Goal: Contribute content: Contribute content

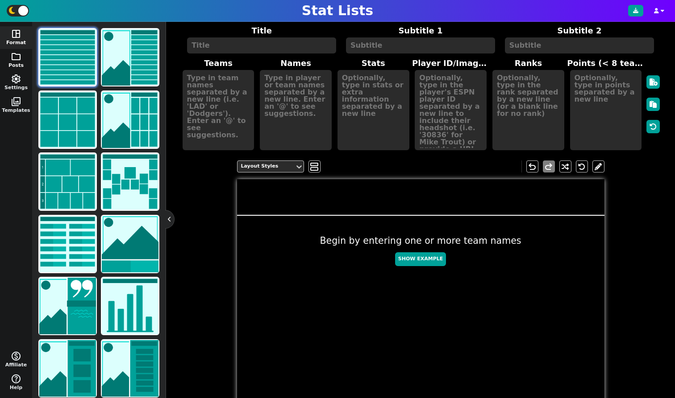
click at [17, 66] on button "folder Posts" at bounding box center [16, 60] width 32 height 23
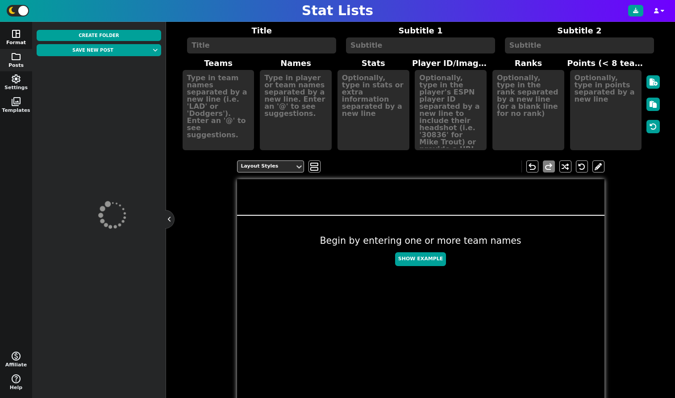
click at [17, 34] on span "space_dashboard" at bounding box center [16, 34] width 11 height 11
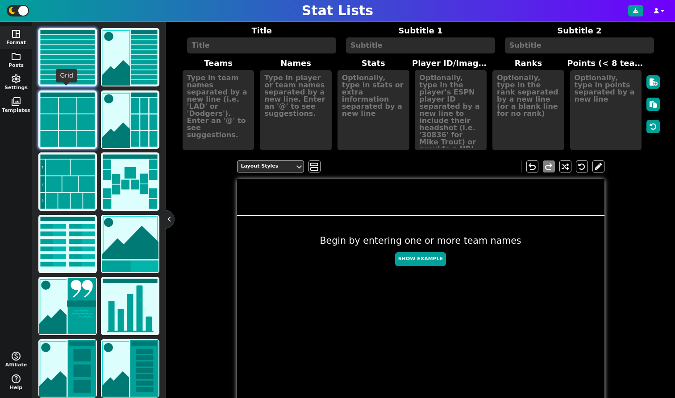
click at [66, 120] on img at bounding box center [67, 119] width 57 height 57
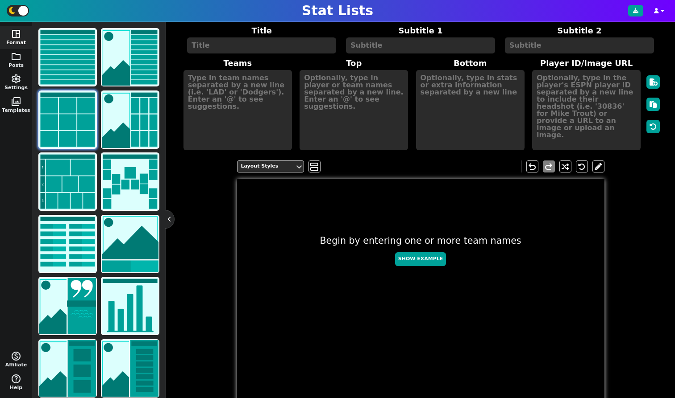
click at [170, 224] on button at bounding box center [169, 219] width 9 height 9
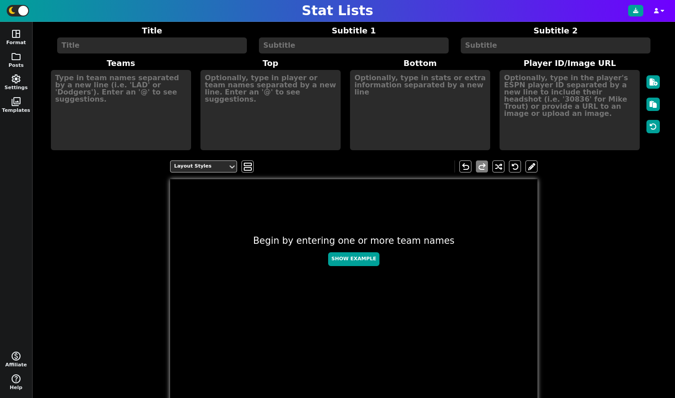
click at [129, 46] on textarea at bounding box center [152, 45] width 190 height 16
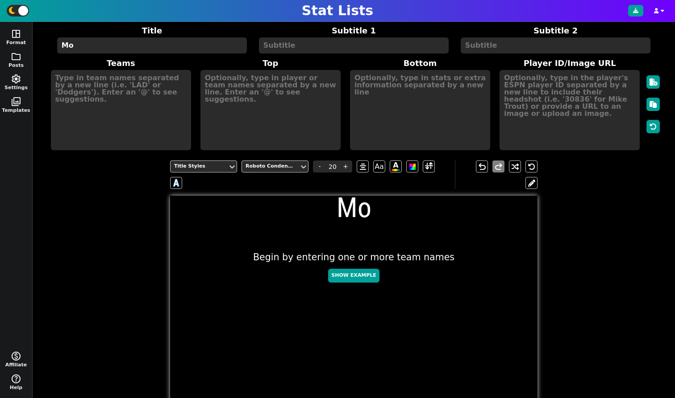
type textarea "M"
type textarea "e"
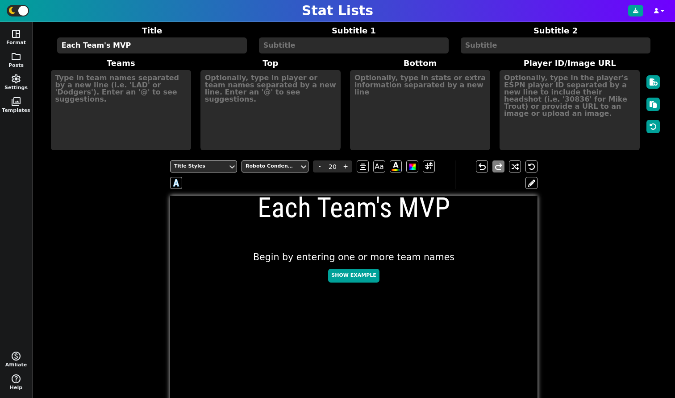
drag, startPoint x: 150, startPoint y: 45, endPoint x: 0, endPoint y: 17, distance: 152.5
click at [0, 17] on div "Stat Lists space_dashboard Format folder Posts settings Settings photo_library …" at bounding box center [337, 199] width 675 height 398
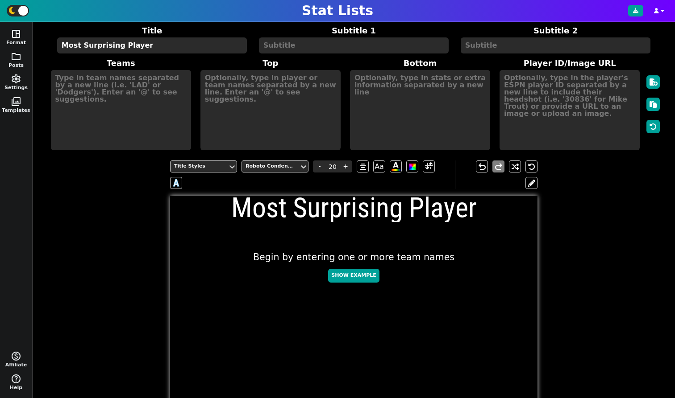
click at [60, 46] on textarea "Most Surprising Player" at bounding box center [152, 45] width 190 height 16
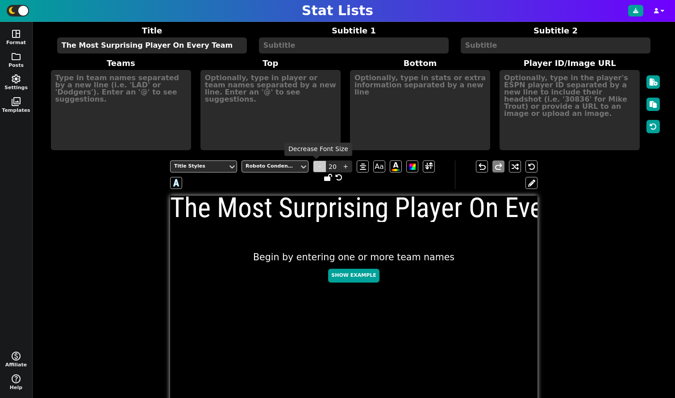
type textarea "The Most Surprising Player On Every Team"
click at [321, 166] on span "-" at bounding box center [319, 167] width 13 height 12
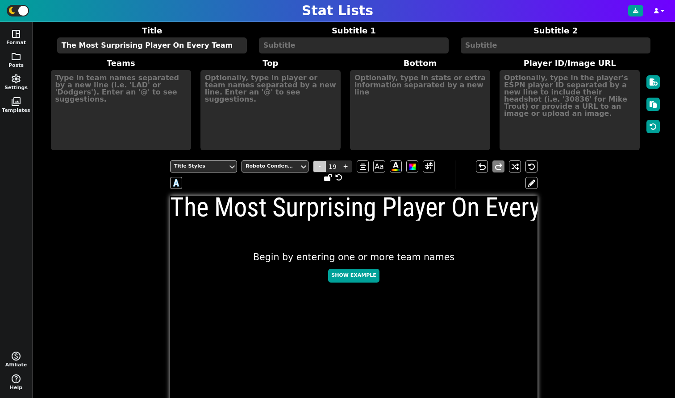
click at [316, 165] on span "-" at bounding box center [319, 167] width 13 height 12
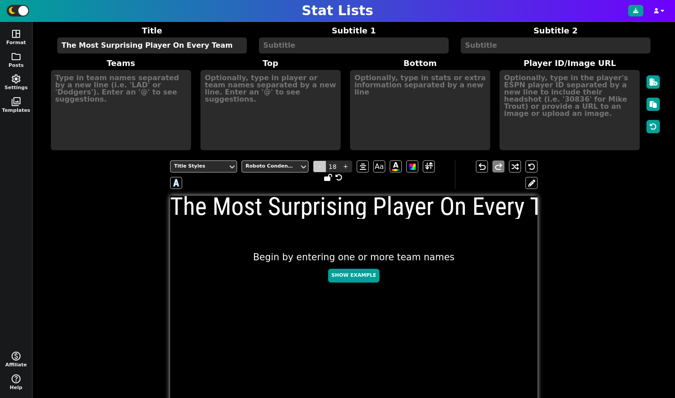
click at [316, 165] on span "-" at bounding box center [319, 167] width 13 height 12
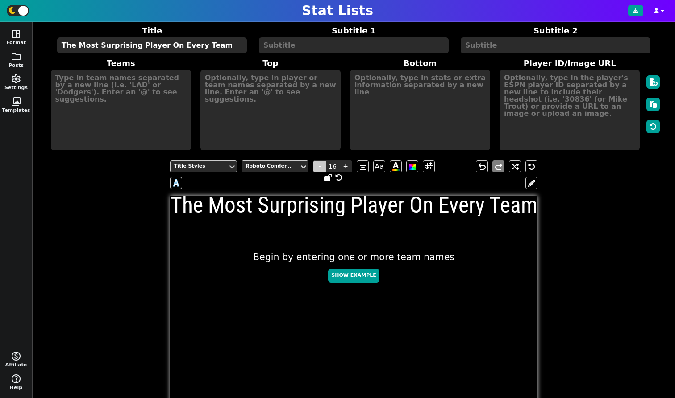
click at [316, 165] on span "-" at bounding box center [319, 167] width 13 height 12
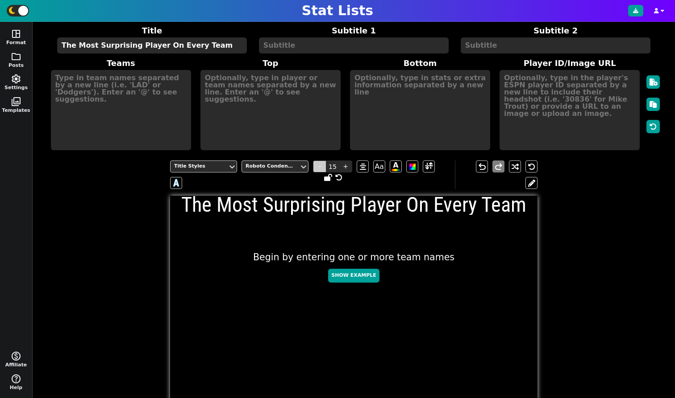
click at [316, 165] on span "-" at bounding box center [319, 167] width 13 height 12
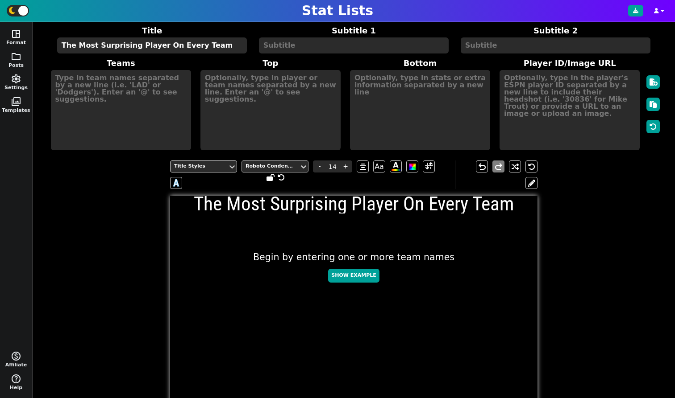
click at [249, 165] on div "Roboto Condensed" at bounding box center [270, 167] width 50 height 8
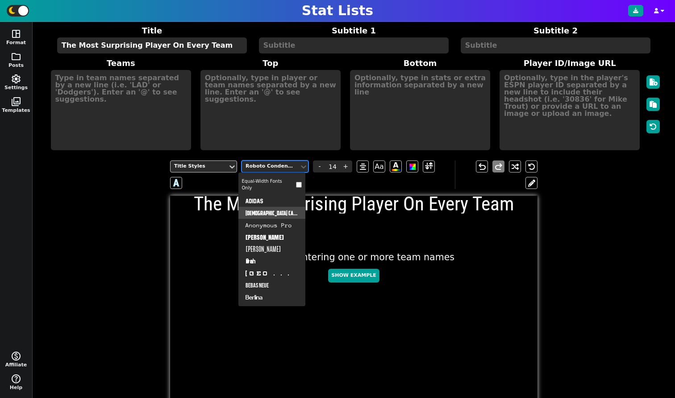
click at [262, 211] on div "[DEMOGRAPHIC_DATA] Captain" at bounding box center [271, 213] width 67 height 12
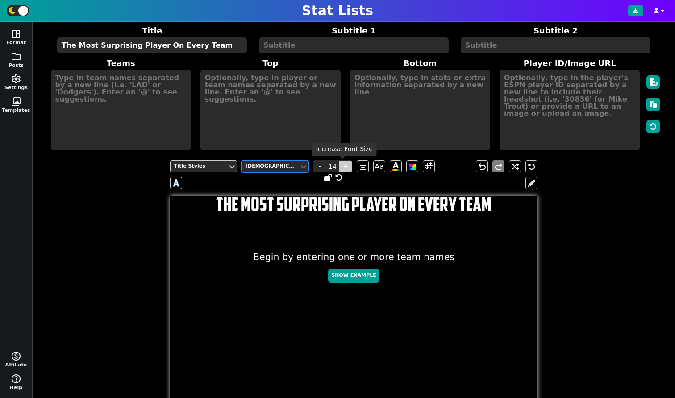
click at [340, 166] on span "+" at bounding box center [345, 167] width 13 height 12
type input "15"
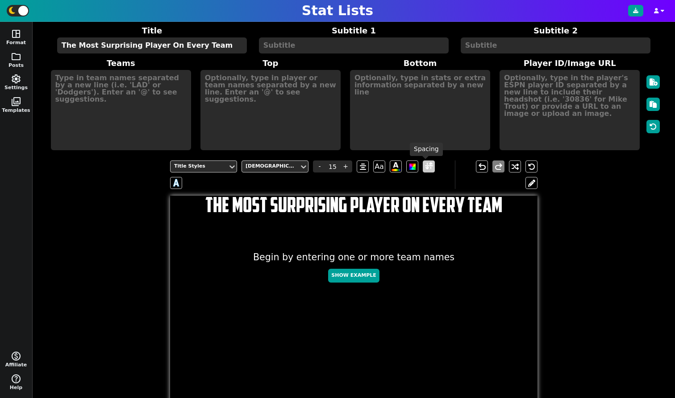
click at [425, 163] on span at bounding box center [429, 166] width 8 height 11
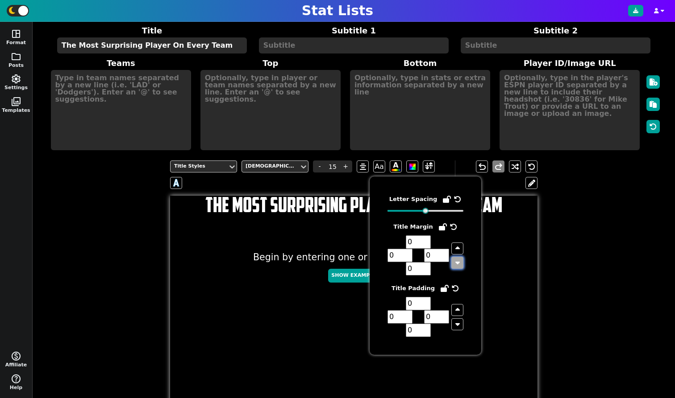
click at [458, 264] on icon "button" at bounding box center [457, 262] width 4 height 7
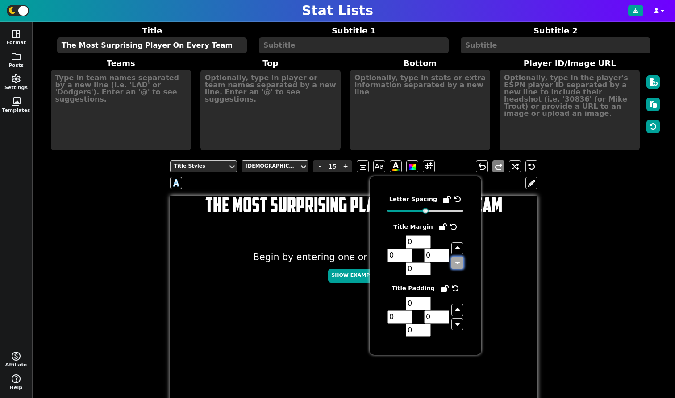
click at [458, 264] on icon "button" at bounding box center [457, 262] width 4 height 7
click at [444, 258] on input "-1" at bounding box center [436, 255] width 25 height 13
click at [444, 258] on input "-2" at bounding box center [436, 255] width 25 height 13
click at [444, 258] on input "-3" at bounding box center [436, 255] width 25 height 13
click at [444, 253] on input "-2" at bounding box center [436, 255] width 25 height 13
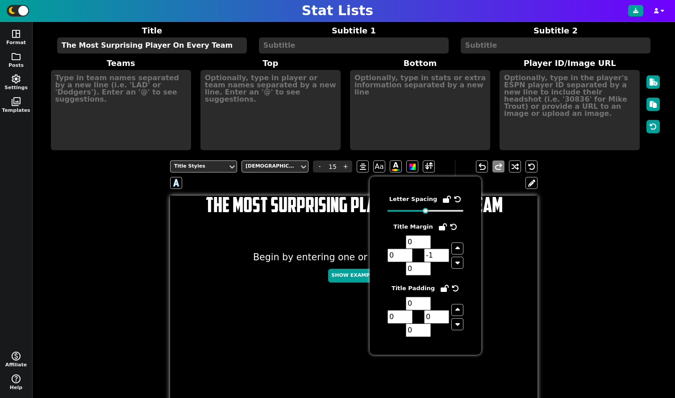
click at [444, 253] on input "-1" at bounding box center [436, 255] width 25 height 13
type input "0"
click at [444, 253] on input "0" at bounding box center [436, 255] width 25 height 13
click at [425, 271] on input "-1" at bounding box center [418, 268] width 25 height 13
click at [425, 271] on input "-2" at bounding box center [418, 268] width 25 height 13
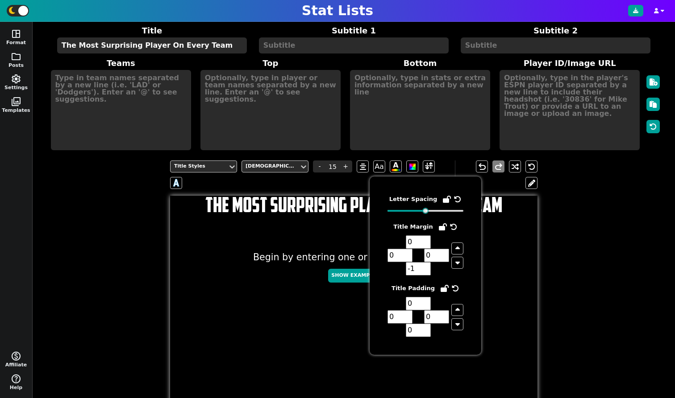
click at [426, 267] on input "-1" at bounding box center [418, 268] width 25 height 13
type input "0"
click at [426, 267] on input "0" at bounding box center [418, 268] width 25 height 13
click at [425, 239] on input "1" at bounding box center [418, 242] width 25 height 13
click at [425, 239] on input "2" at bounding box center [418, 242] width 25 height 13
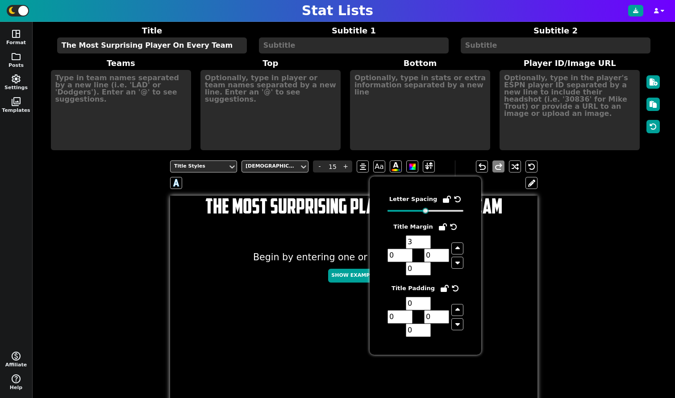
click at [425, 239] on input "3" at bounding box center [418, 242] width 25 height 13
click at [425, 239] on input "4" at bounding box center [418, 242] width 25 height 13
click at [425, 239] on input "5" at bounding box center [418, 242] width 25 height 13
click at [425, 239] on input "6" at bounding box center [418, 242] width 25 height 13
click at [425, 239] on input "7" at bounding box center [418, 242] width 25 height 13
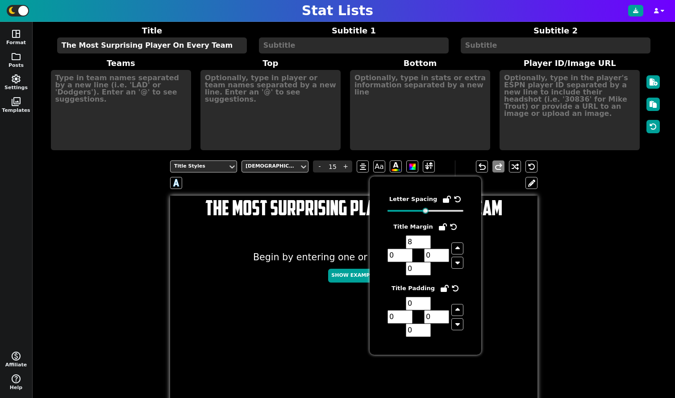
click at [425, 239] on input "8" at bounding box center [418, 242] width 25 height 13
click at [425, 239] on input "9" at bounding box center [418, 242] width 25 height 13
click at [425, 239] on input "10" at bounding box center [418, 242] width 25 height 13
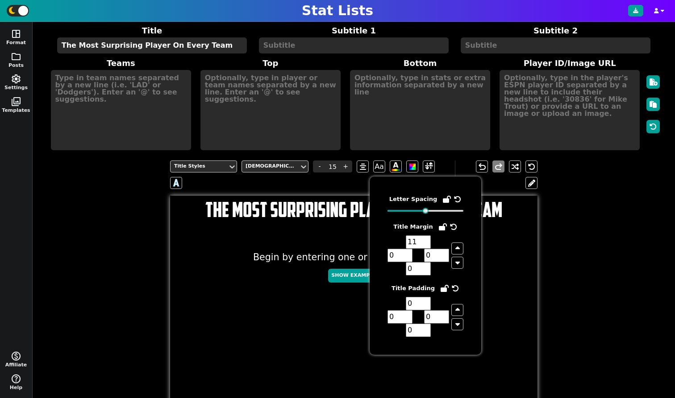
click at [425, 239] on input "11" at bounding box center [418, 242] width 25 height 13
click at [425, 239] on input "12" at bounding box center [418, 242] width 25 height 13
type input "13"
click at [425, 239] on input "13" at bounding box center [418, 242] width 25 height 13
click at [641, 234] on div "Title Styles American Captain - 15 + Aa A A undo redo The Most Surprising Playe…" at bounding box center [353, 364] width 615 height 420
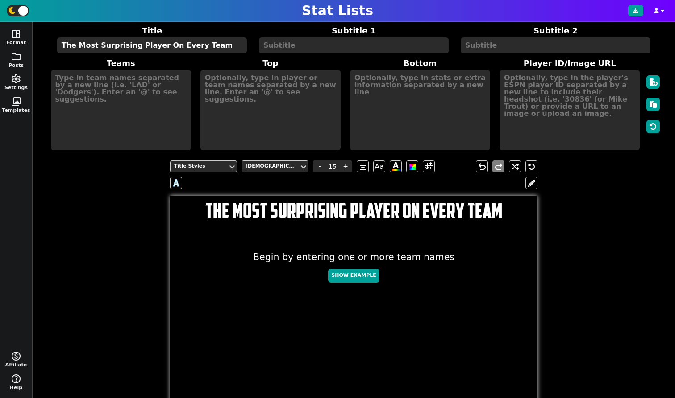
click at [294, 49] on textarea at bounding box center [354, 45] width 190 height 16
type input "10"
type textarea "@themlbanalyst"
click at [258, 164] on div "Roboto Condensed" at bounding box center [270, 167] width 50 height 8
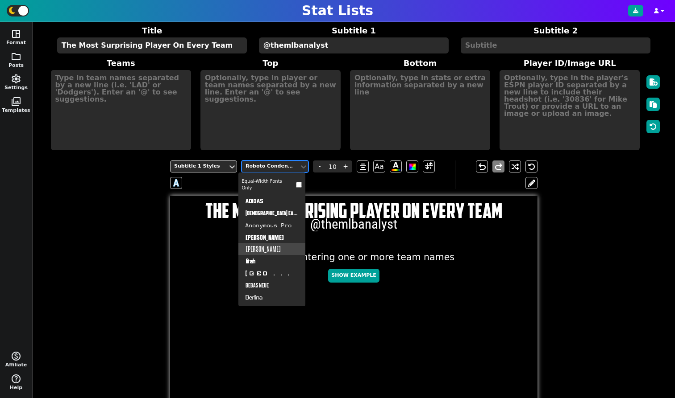
click at [269, 252] on div "[PERSON_NAME]" at bounding box center [271, 249] width 67 height 12
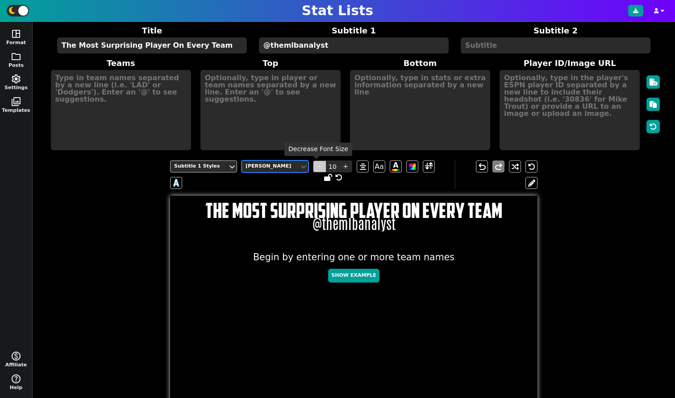
click at [313, 170] on span "-" at bounding box center [319, 167] width 13 height 12
click at [313, 169] on span "-" at bounding box center [319, 167] width 13 height 12
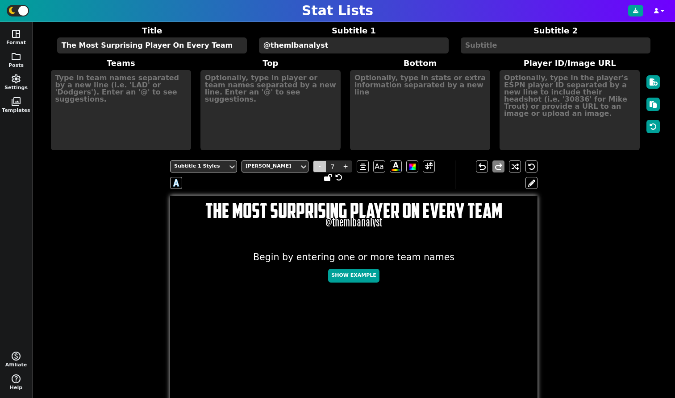
click at [313, 169] on span "-" at bounding box center [319, 167] width 13 height 12
type input "6"
click at [428, 166] on span at bounding box center [429, 166] width 8 height 11
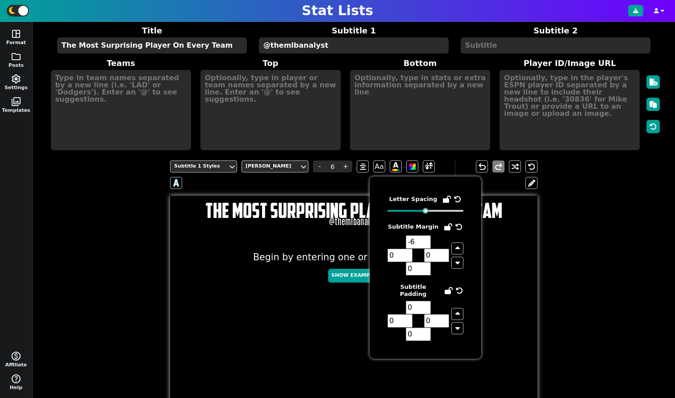
click at [425, 240] on input "-6" at bounding box center [418, 242] width 25 height 13
click at [425, 240] on input "-5" at bounding box center [418, 242] width 25 height 13
type input "-4"
click at [425, 240] on input "-4" at bounding box center [418, 242] width 25 height 13
click at [560, 217] on div "Subtitle 1 Styles [PERSON_NAME] - 6 + Aa A A undo redo The Most Surprising Play…" at bounding box center [353, 364] width 615 height 420
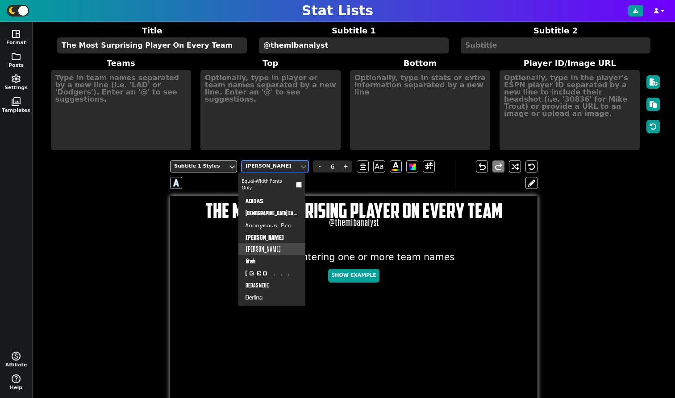
click at [253, 170] on div at bounding box center [270, 166] width 52 height 9
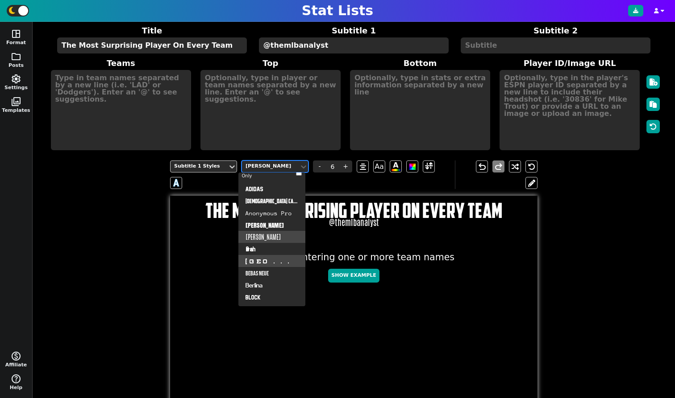
scroll to position [14, 0]
click at [275, 256] on div "[GEOGRAPHIC_DATA]" at bounding box center [271, 259] width 67 height 12
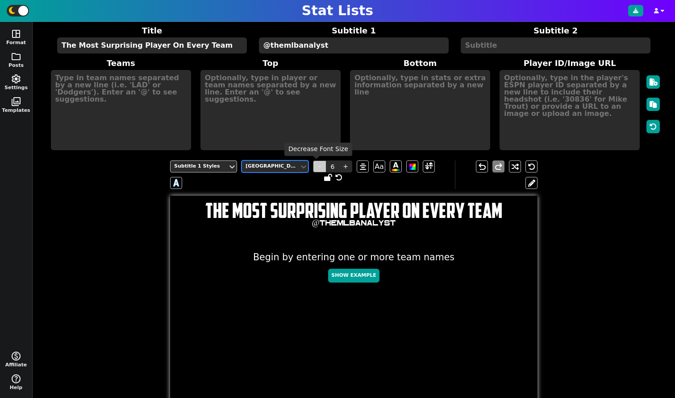
click at [318, 170] on span "-" at bounding box center [319, 167] width 13 height 12
type input "5"
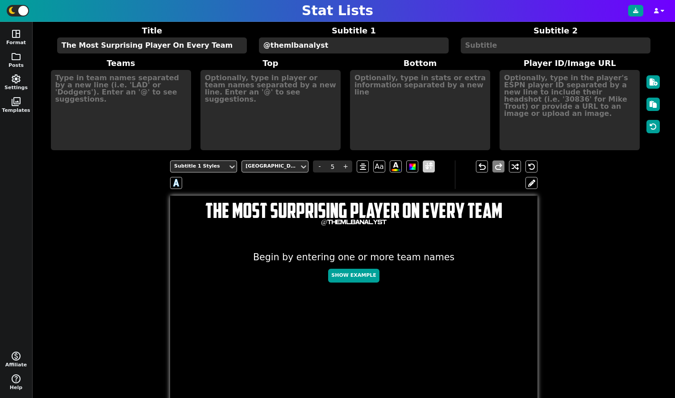
click at [427, 165] on span at bounding box center [429, 166] width 8 height 11
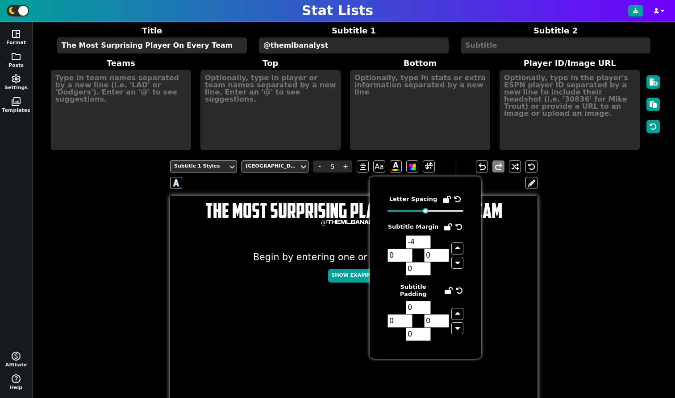
type input "-3"
click at [425, 239] on input "-3" at bounding box center [418, 242] width 25 height 13
click at [583, 191] on div "Subtitle 1 Styles Beantown - 5 + Aa A A undo redo The Most Surprising Player On…" at bounding box center [353, 364] width 615 height 420
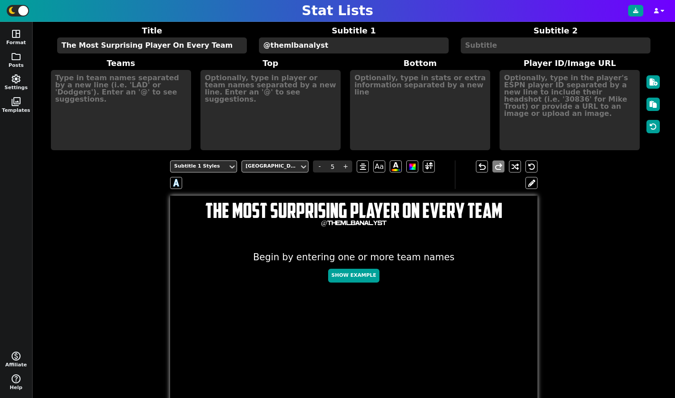
click at [131, 76] on textarea at bounding box center [121, 110] width 140 height 80
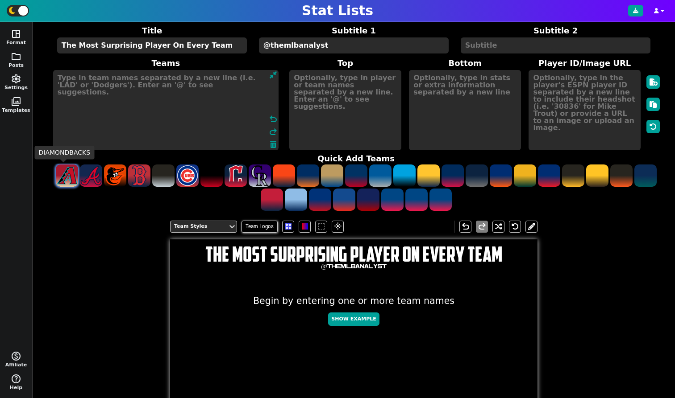
click at [71, 177] on span at bounding box center [67, 176] width 22 height 22
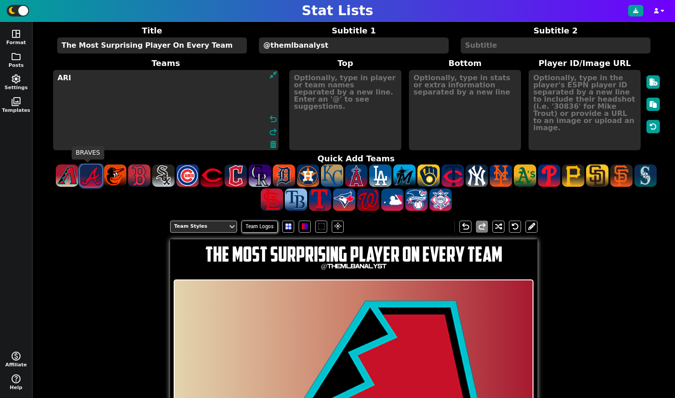
click at [97, 174] on span at bounding box center [91, 176] width 22 height 22
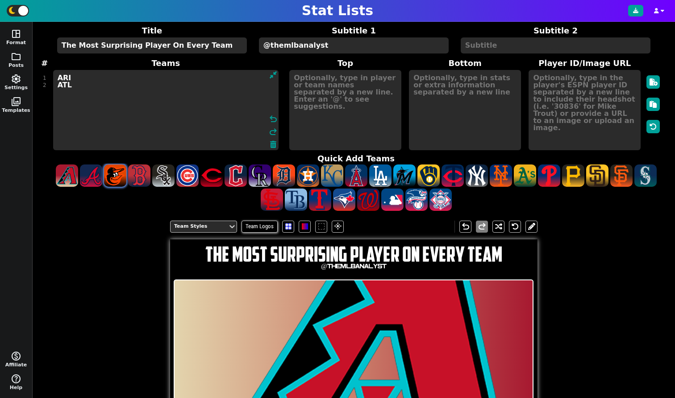
click at [108, 173] on span at bounding box center [115, 176] width 22 height 22
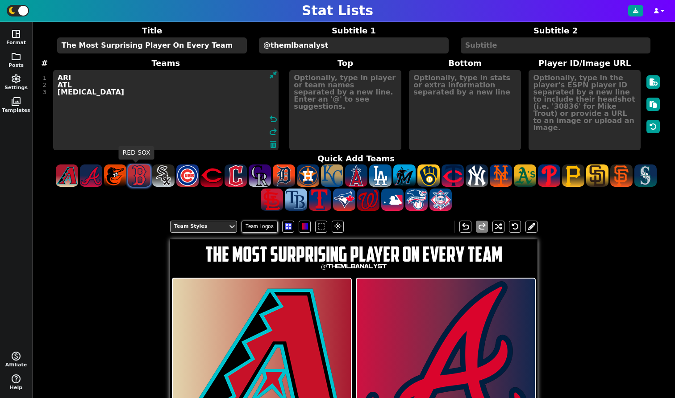
click at [140, 174] on span at bounding box center [139, 176] width 22 height 22
click at [163, 174] on span at bounding box center [163, 176] width 22 height 22
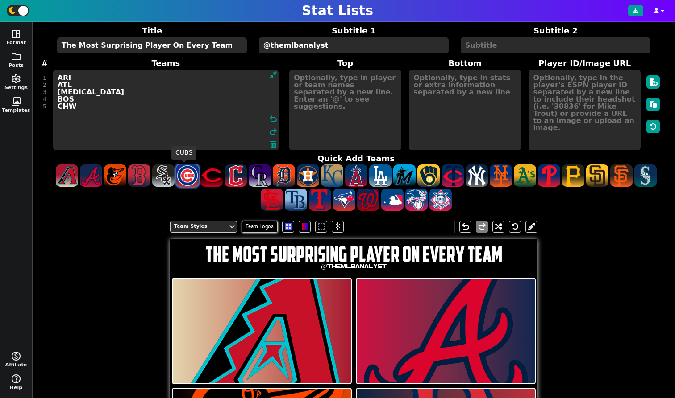
click at [191, 176] on span at bounding box center [187, 176] width 22 height 22
click at [211, 174] on span at bounding box center [211, 176] width 22 height 22
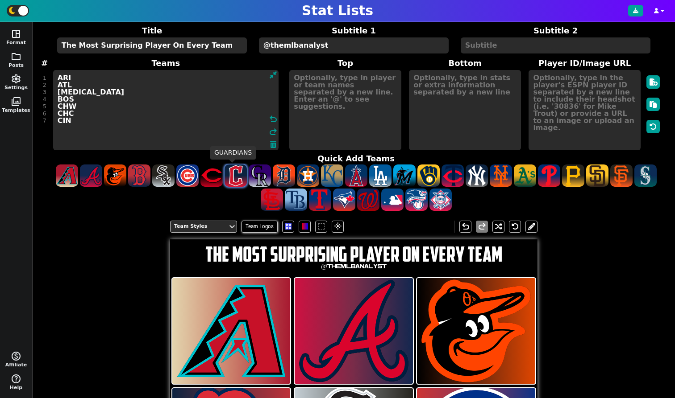
click at [228, 175] on span at bounding box center [235, 176] width 22 height 22
click at [255, 175] on span at bounding box center [260, 176] width 22 height 22
click at [283, 175] on span at bounding box center [284, 176] width 22 height 22
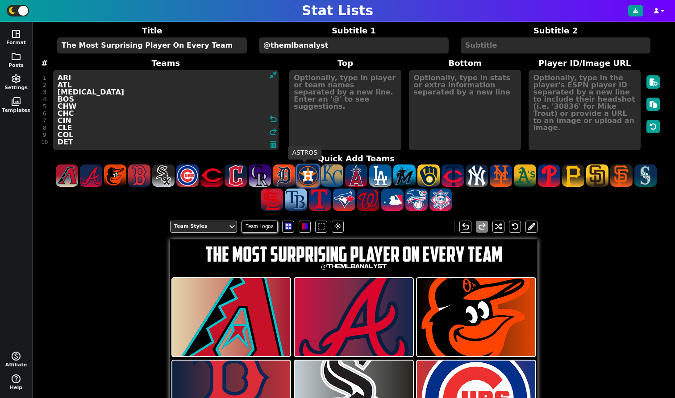
click at [312, 176] on span at bounding box center [308, 176] width 22 height 22
click at [329, 176] on span at bounding box center [332, 176] width 22 height 22
click at [361, 177] on span at bounding box center [356, 176] width 22 height 22
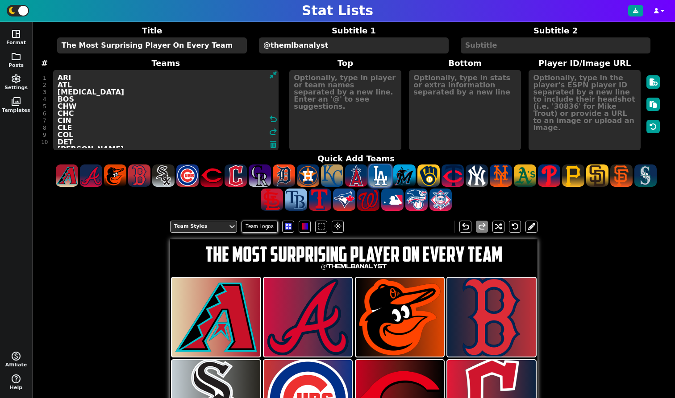
click at [377, 177] on span at bounding box center [380, 176] width 22 height 22
click at [401, 177] on span at bounding box center [404, 176] width 22 height 22
click at [425, 176] on span at bounding box center [428, 176] width 22 height 22
click at [451, 176] on span at bounding box center [452, 176] width 22 height 22
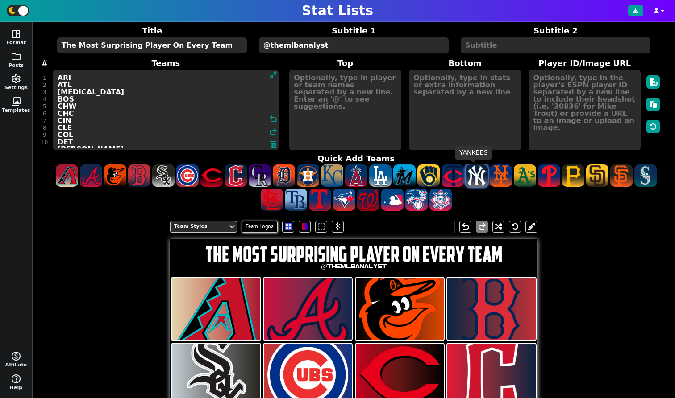
click at [467, 176] on span at bounding box center [476, 176] width 22 height 22
click at [501, 177] on span at bounding box center [500, 176] width 22 height 22
click at [515, 177] on span at bounding box center [525, 176] width 22 height 22
click at [551, 176] on span at bounding box center [549, 176] width 22 height 22
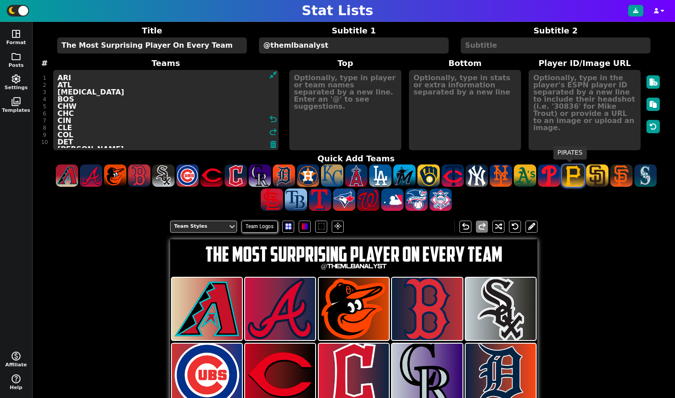
click at [562, 177] on span at bounding box center [573, 176] width 22 height 22
click at [599, 178] on span at bounding box center [597, 176] width 22 height 22
click at [616, 178] on span at bounding box center [621, 176] width 22 height 22
click at [635, 180] on span at bounding box center [645, 176] width 22 height 22
click at [270, 194] on span at bounding box center [272, 200] width 22 height 22
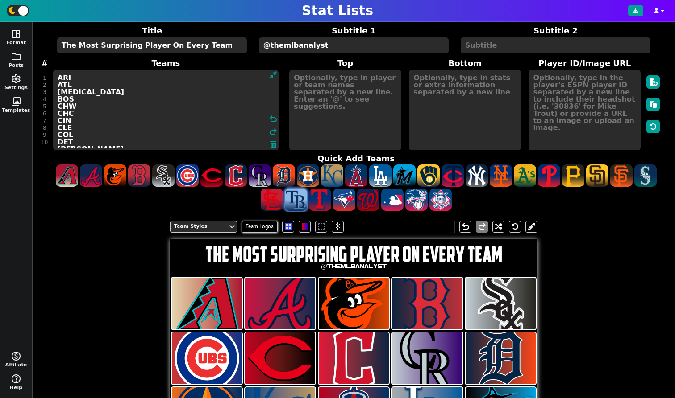
click at [298, 195] on span at bounding box center [296, 200] width 22 height 22
click at [318, 196] on span at bounding box center [320, 200] width 22 height 22
click at [341, 198] on span at bounding box center [344, 200] width 22 height 22
click at [366, 199] on span at bounding box center [368, 200] width 22 height 22
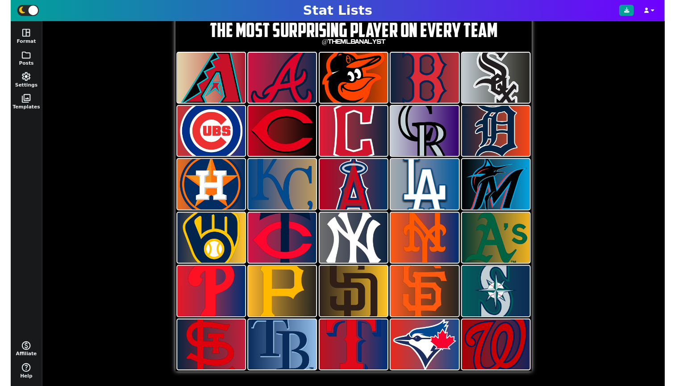
scroll to position [0, 0]
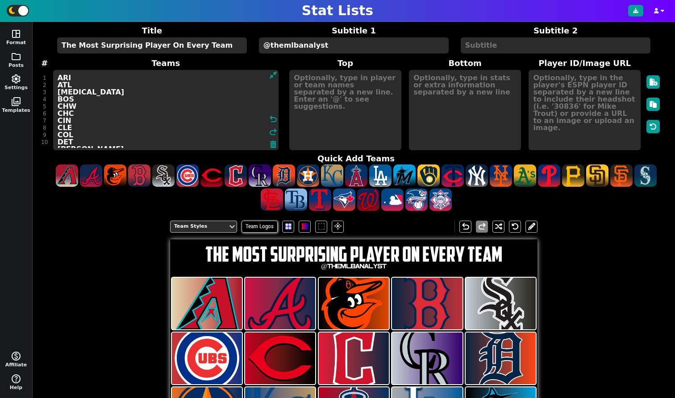
click at [132, 97] on textarea "ARI ATL [MEDICAL_DATA] BOS CHW CHC CIN CLE COL DET [PERSON_NAME] LAA LAD MIA MI…" at bounding box center [165, 110] width 225 height 80
click at [371, 89] on textarea at bounding box center [345, 110] width 112 height 80
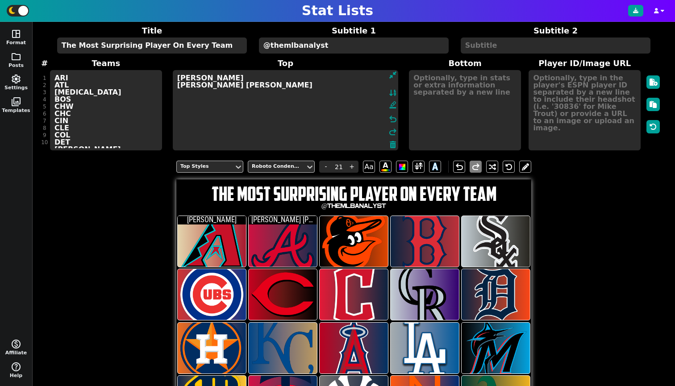
drag, startPoint x: 237, startPoint y: 76, endPoint x: 172, endPoint y: 68, distance: 65.6
click at [172, 68] on span "Top [PERSON_NAME] [PERSON_NAME] [PERSON_NAME] format_ink_highlighter undo redo" at bounding box center [285, 104] width 239 height 94
click at [317, 0] on div "Stat Lists" at bounding box center [337, 11] width 675 height 22
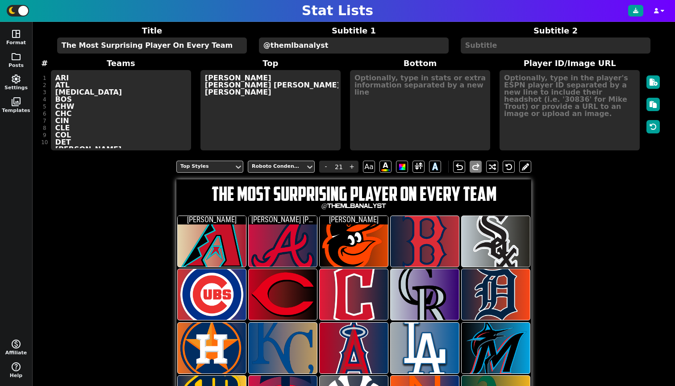
click at [298, 102] on textarea "[PERSON_NAME] [PERSON_NAME] [PERSON_NAME] [PERSON_NAME]" at bounding box center [270, 110] width 140 height 80
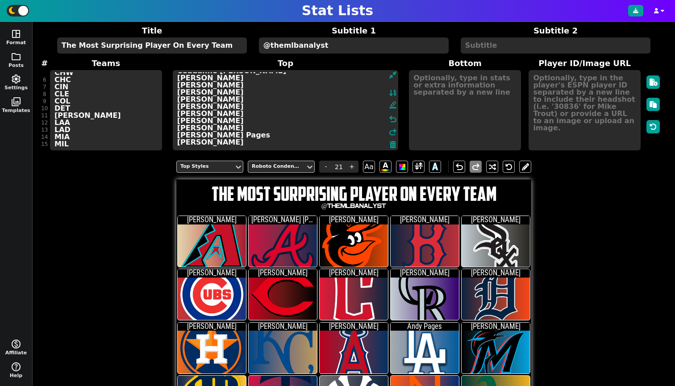
scroll to position [41, 0]
click at [315, 3] on h1 "Stat Lists" at bounding box center [337, 11] width 71 height 16
click at [234, 142] on textarea "[PERSON_NAME] [PERSON_NAME] [PERSON_NAME] [PERSON_NAME] Ceddanne [PERSON_NAME] …" at bounding box center [285, 110] width 225 height 80
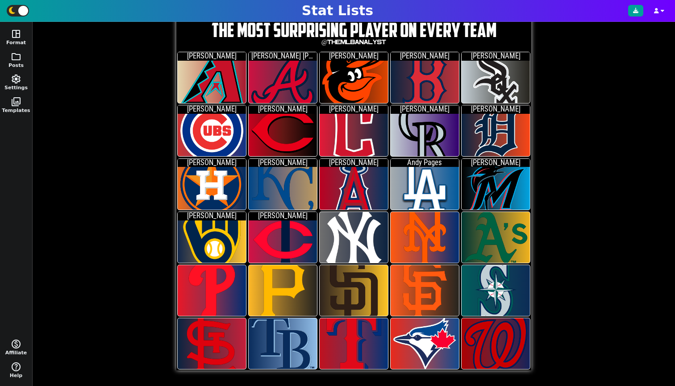
scroll to position [0, 0]
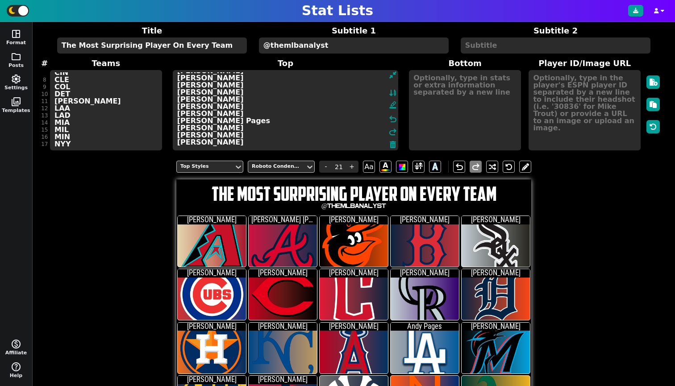
click at [301, 0] on div "Stat Lists" at bounding box center [337, 11] width 675 height 22
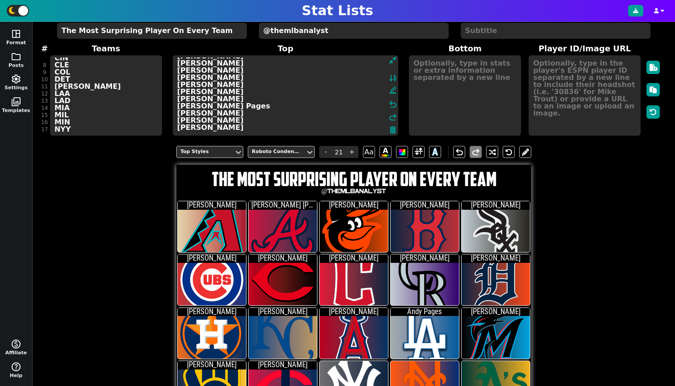
click at [225, 130] on textarea "[PERSON_NAME] [PERSON_NAME] [PERSON_NAME] [PERSON_NAME] Ceddanne [PERSON_NAME] …" at bounding box center [285, 95] width 225 height 80
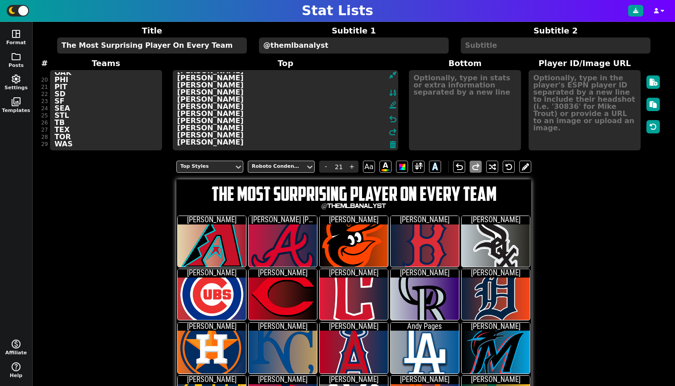
scroll to position [141, 0]
type textarea "[PERSON_NAME] [PERSON_NAME] [PERSON_NAME] [PERSON_NAME] Ceddanne [PERSON_NAME] …"
click at [287, 166] on div "Roboto Condensed" at bounding box center [277, 167] width 50 height 8
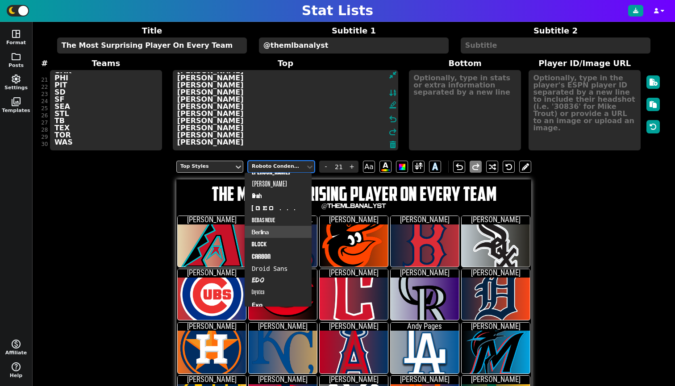
scroll to position [80, 0]
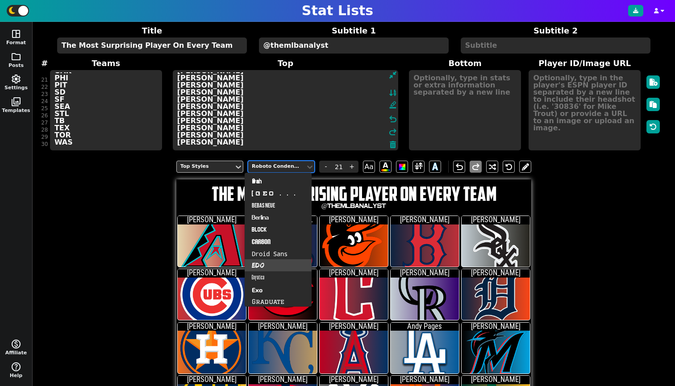
click at [270, 261] on div "Edo" at bounding box center [277, 265] width 67 height 12
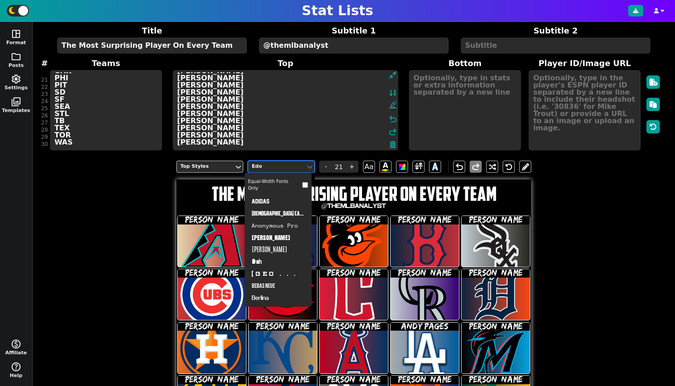
click at [269, 166] on div "Edo" at bounding box center [277, 167] width 50 height 8
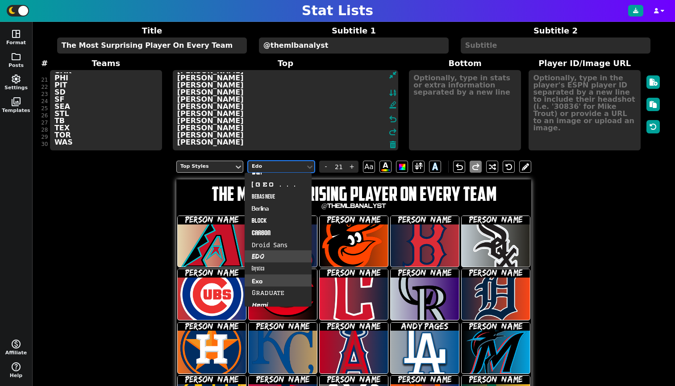
scroll to position [99, 0]
click at [266, 271] on div "Exo" at bounding box center [277, 270] width 67 height 12
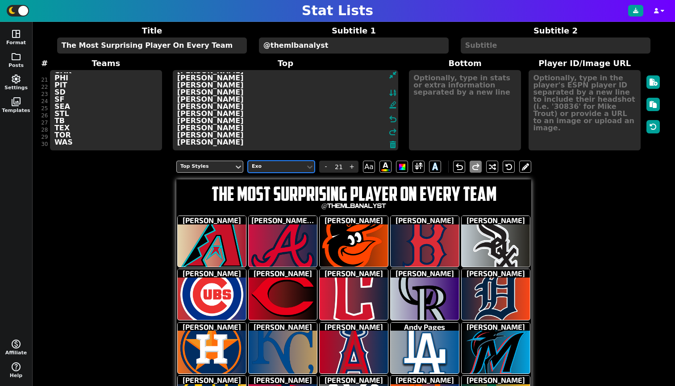
click at [271, 159] on div "Top Styles option Exo, selected. Exo - 21 + Aa A A undo redo" at bounding box center [353, 166] width 355 height 25
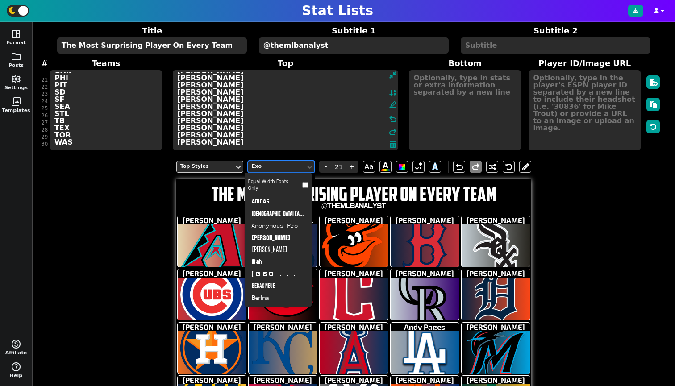
click at [270, 164] on div "Exo" at bounding box center [277, 167] width 50 height 8
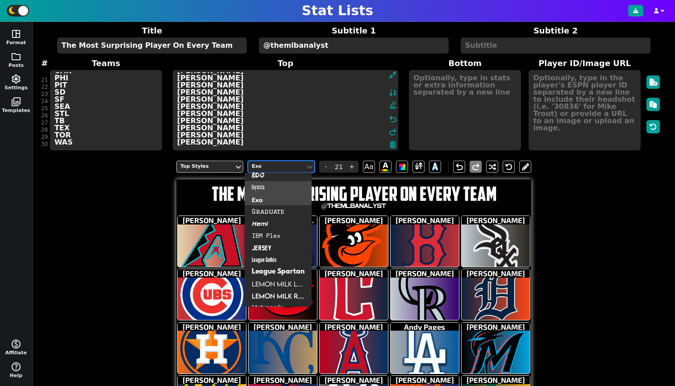
scroll to position [229, 0]
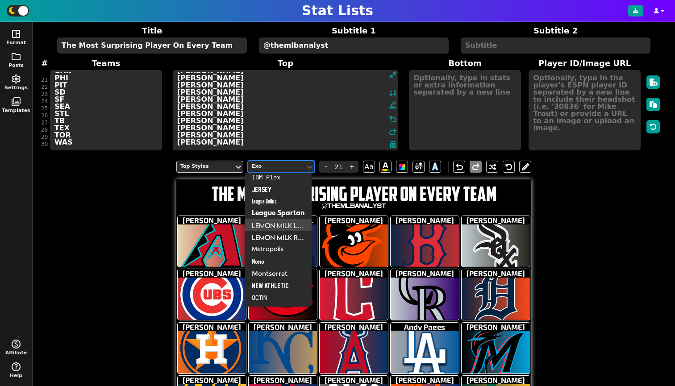
click at [278, 223] on div "Lemon Milk Light" at bounding box center [277, 225] width 67 height 12
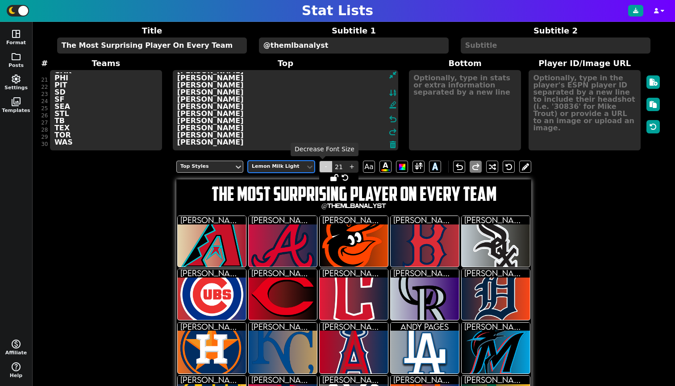
click at [326, 169] on span "-" at bounding box center [325, 167] width 13 height 12
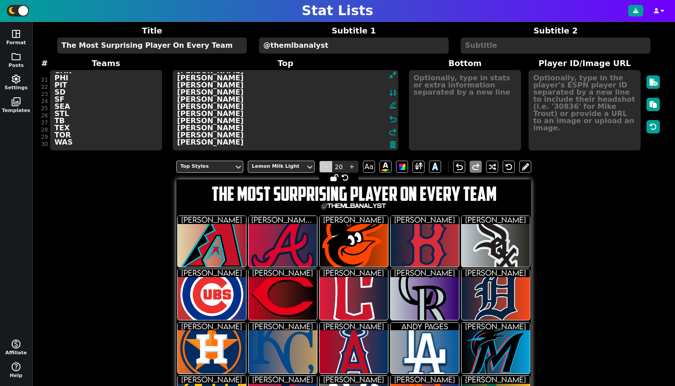
click at [326, 169] on span "-" at bounding box center [325, 167] width 13 height 12
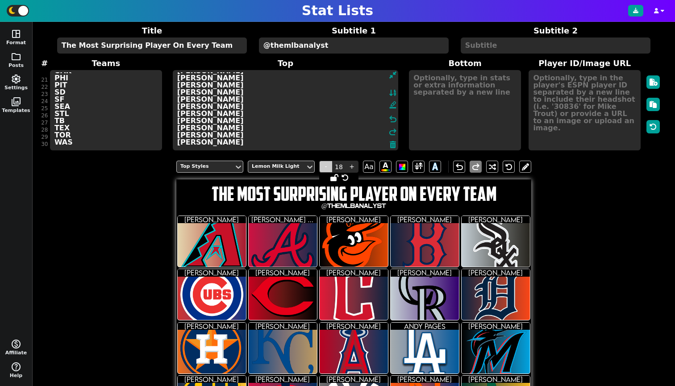
click at [326, 169] on span "-" at bounding box center [325, 167] width 13 height 12
type input "16"
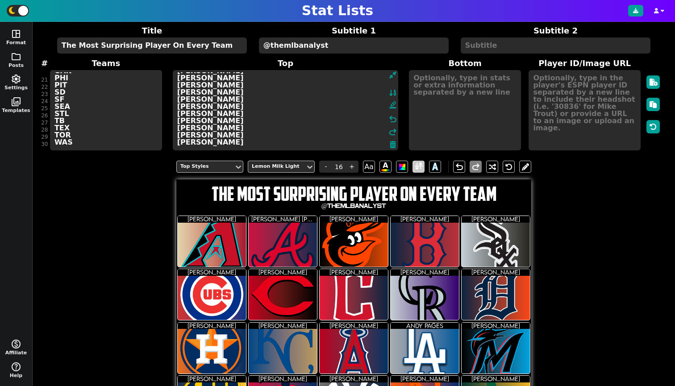
click at [419, 163] on span at bounding box center [418, 167] width 12 height 12
click at [414, 163] on span at bounding box center [418, 166] width 8 height 11
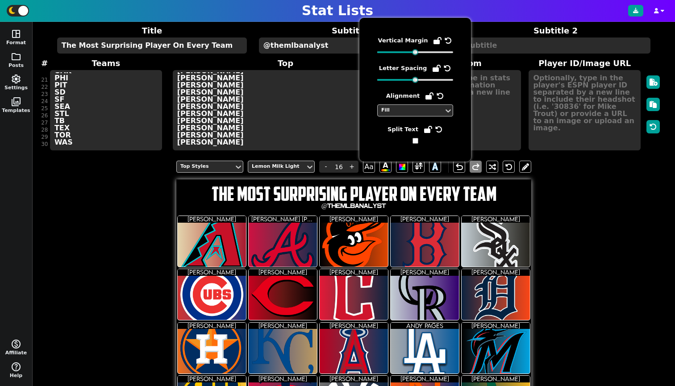
click at [414, 141] on input "checkbox" at bounding box center [415, 141] width 6 height 6
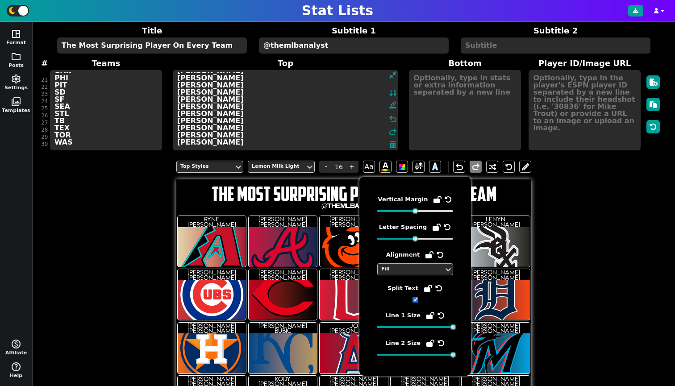
click at [399, 270] on div "Fill" at bounding box center [410, 269] width 59 height 8
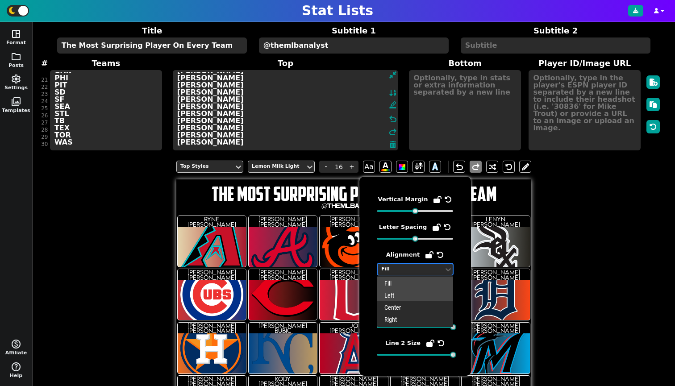
click at [394, 292] on div "Left" at bounding box center [415, 295] width 76 height 12
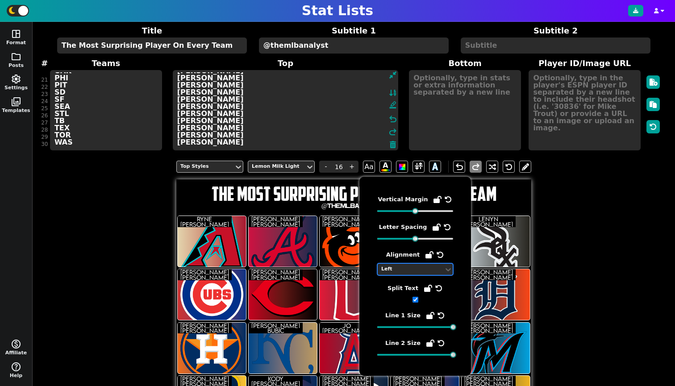
click at [397, 271] on div "Left" at bounding box center [410, 269] width 59 height 8
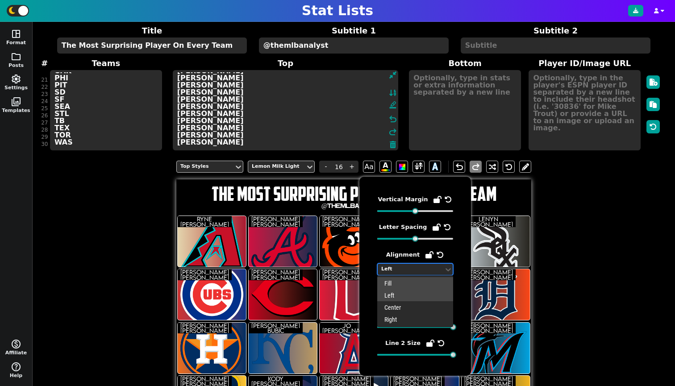
click at [397, 285] on div "Fill" at bounding box center [415, 283] width 76 height 12
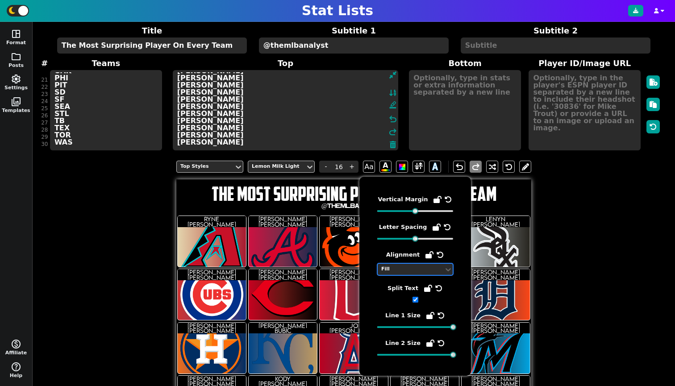
click at [414, 299] on input "checkbox" at bounding box center [415, 300] width 6 height 6
checkbox input "false"
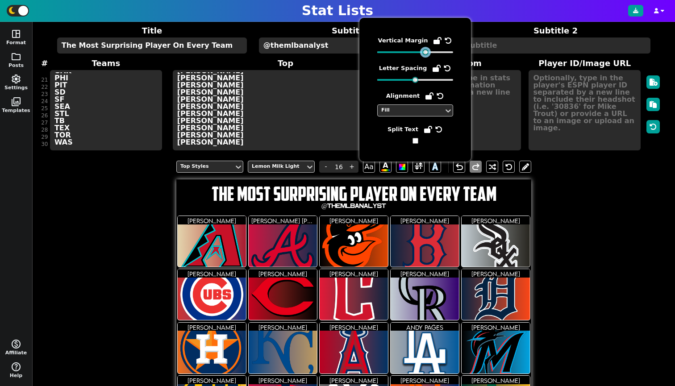
drag, startPoint x: 414, startPoint y: 52, endPoint x: 424, endPoint y: 61, distance: 13.3
click at [424, 61] on div "Vertical Margin Letter Spacing Alignment Fill Split Text" at bounding box center [415, 90] width 76 height 108
drag, startPoint x: 415, startPoint y: 80, endPoint x: 414, endPoint y: 85, distance: 4.5
click at [414, 85] on div "Vertical Margin Letter Spacing Alignment Fill Split Text" at bounding box center [415, 90] width 76 height 108
drag, startPoint x: 587, startPoint y: 231, endPoint x: 573, endPoint y: 227, distance: 14.3
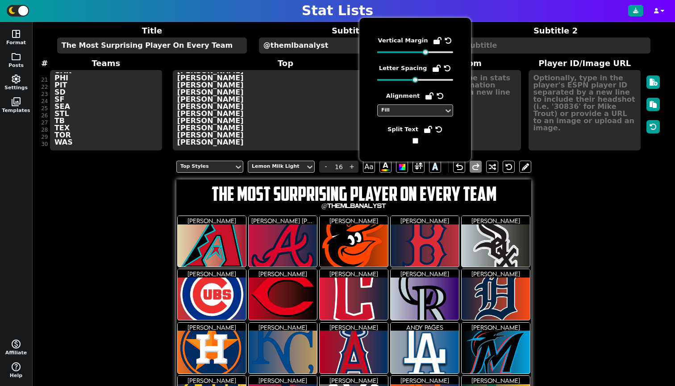
click at [587, 231] on div "Top Styles Lemon Milk Light - 16 + Aa A A undo redo The Most Surprising Player …" at bounding box center [353, 349] width 615 height 391
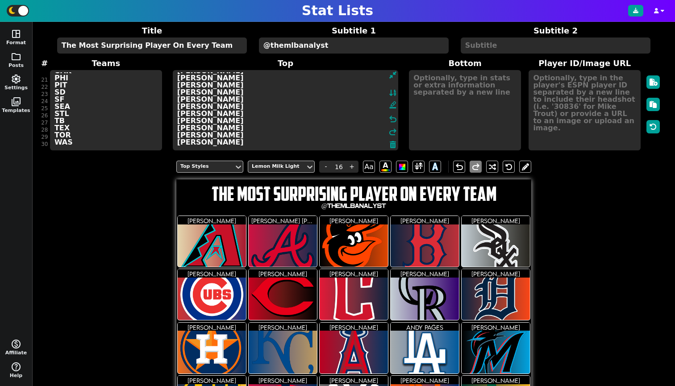
click at [209, 160] on div "Top Styles Lemon Milk Light - 16 + Aa A A undo redo" at bounding box center [353, 166] width 355 height 25
click at [209, 166] on div "Top Styles" at bounding box center [205, 167] width 50 height 8
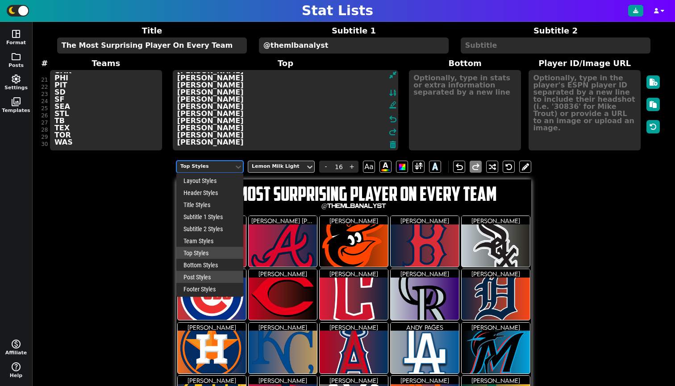
click at [200, 276] on div "Post Styles" at bounding box center [209, 277] width 67 height 12
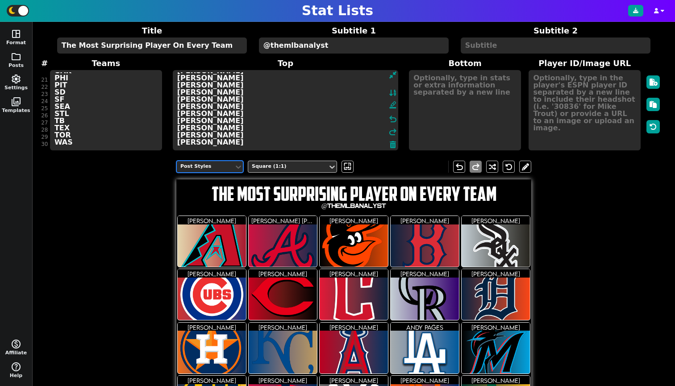
click at [216, 167] on div "Post Styles" at bounding box center [205, 167] width 50 height 8
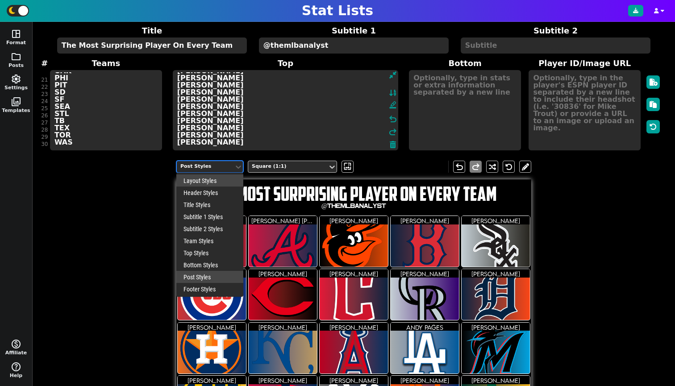
click at [197, 182] on div "Layout Styles" at bounding box center [209, 180] width 67 height 12
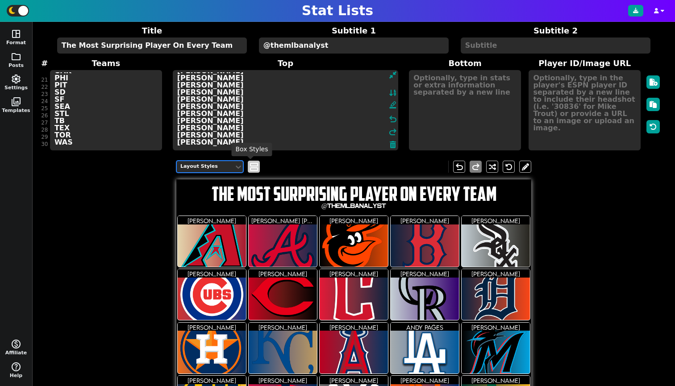
click at [250, 165] on span "view_agenda" at bounding box center [253, 167] width 9 height 11
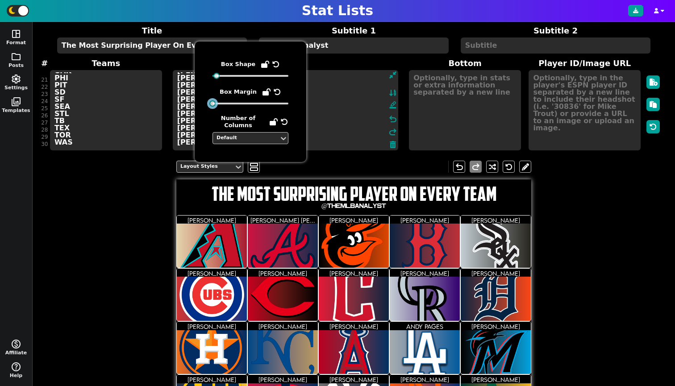
drag, startPoint x: 218, startPoint y: 103, endPoint x: 202, endPoint y: 101, distance: 15.7
click at [202, 101] on div "Box Shape Box Margin Number of Columns Default" at bounding box center [251, 101] width 112 height 120
drag, startPoint x: 215, startPoint y: 75, endPoint x: 200, endPoint y: 84, distance: 17.5
click at [200, 84] on div "Box Shape Box Margin Number of Columns Default" at bounding box center [251, 101] width 112 height 120
click at [109, 265] on div "Layout Styles view_agenda undo redo The Most Surprising Player On Every Team @t…" at bounding box center [353, 349] width 615 height 391
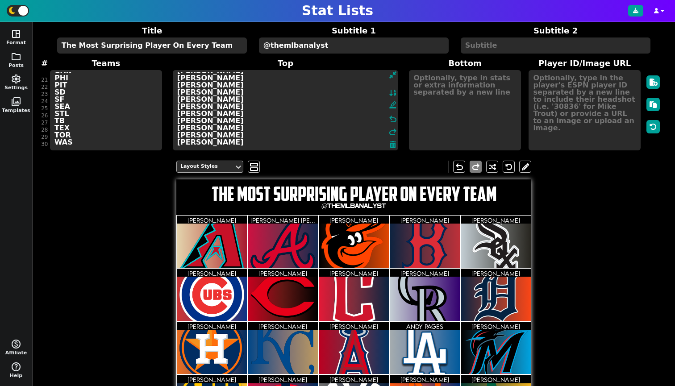
click at [207, 162] on div "Layout Styles" at bounding box center [205, 167] width 57 height 12
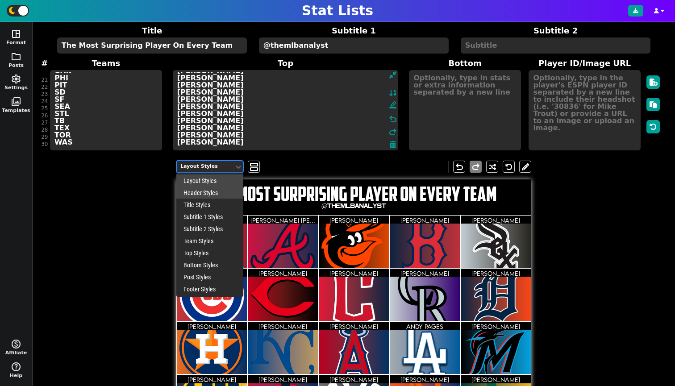
click at [203, 191] on div "Header Styles" at bounding box center [209, 192] width 67 height 12
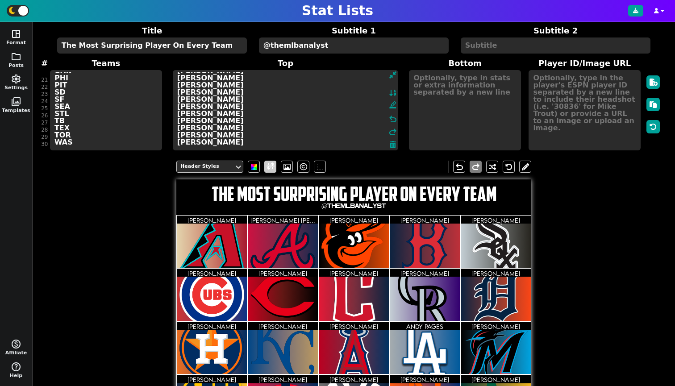
click at [268, 166] on span at bounding box center [270, 166] width 8 height 11
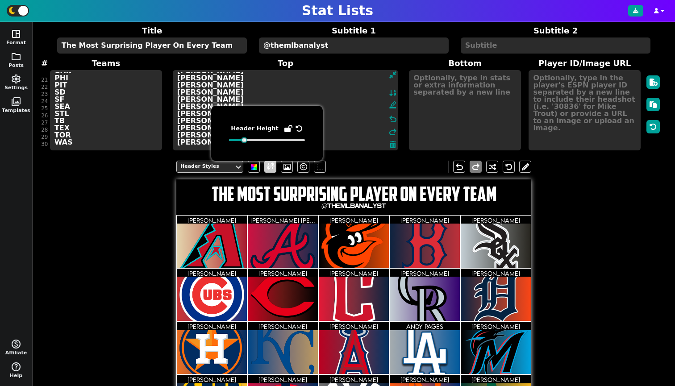
click at [268, 166] on span at bounding box center [270, 166] width 8 height 11
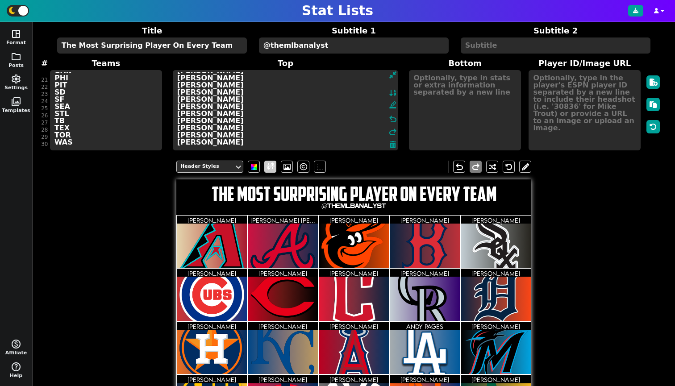
click at [268, 166] on span at bounding box center [270, 166] width 8 height 11
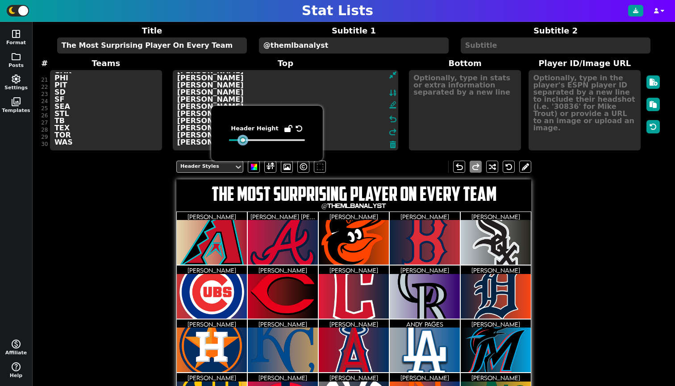
click at [241, 142] on div at bounding box center [243, 140] width 6 height 6
click at [105, 216] on div "Header Styles undo redo The Most Surprising Player On Every Team @themlbanalyst…" at bounding box center [353, 349] width 615 height 391
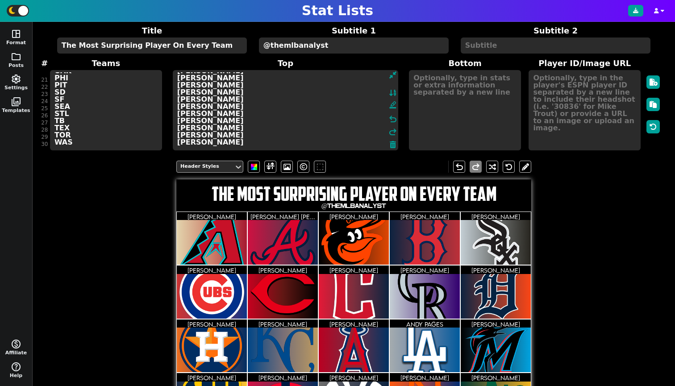
click at [182, 172] on div "Header Styles" at bounding box center [205, 167] width 57 height 12
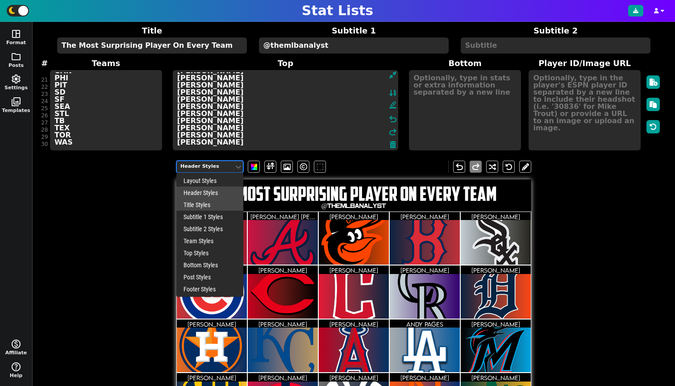
click at [204, 203] on div "Title Styles" at bounding box center [209, 205] width 67 height 12
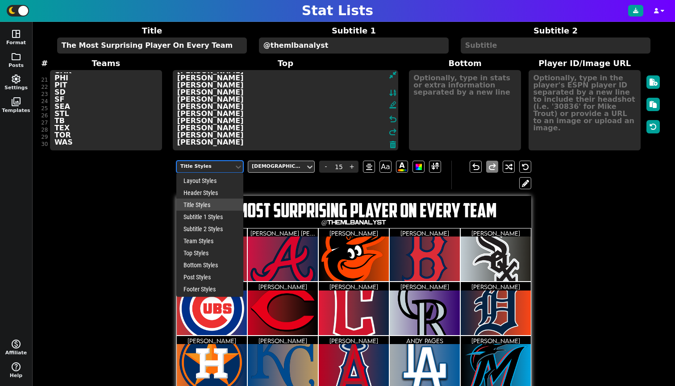
click at [213, 166] on div "Title Styles" at bounding box center [205, 167] width 50 height 8
click at [196, 214] on div "Subtitle 1 Styles" at bounding box center [209, 217] width 67 height 12
type input "5"
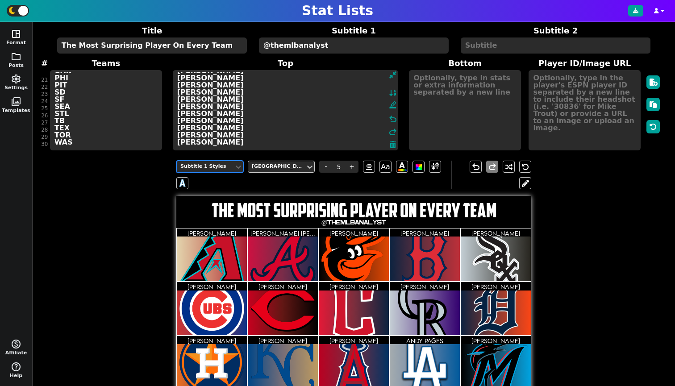
click at [215, 171] on div "Subtitle 1 Styles" at bounding box center [205, 167] width 57 height 12
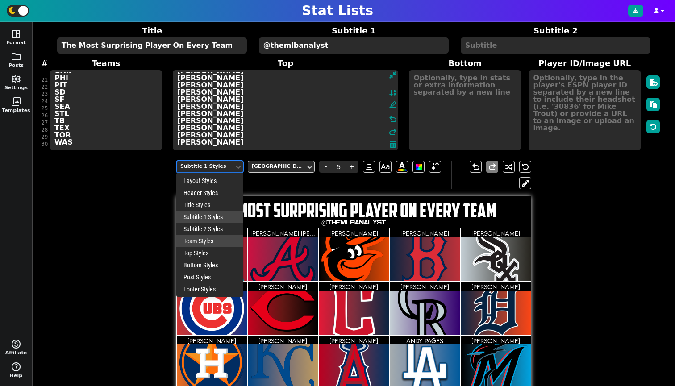
click at [206, 240] on div "Team Styles" at bounding box center [209, 241] width 67 height 12
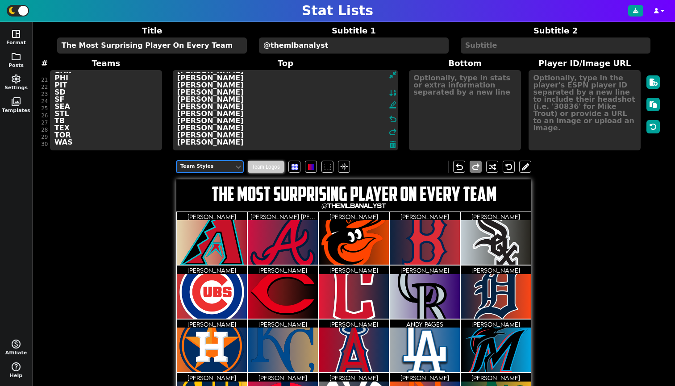
click at [257, 166] on span "Team Logos" at bounding box center [266, 167] width 36 height 12
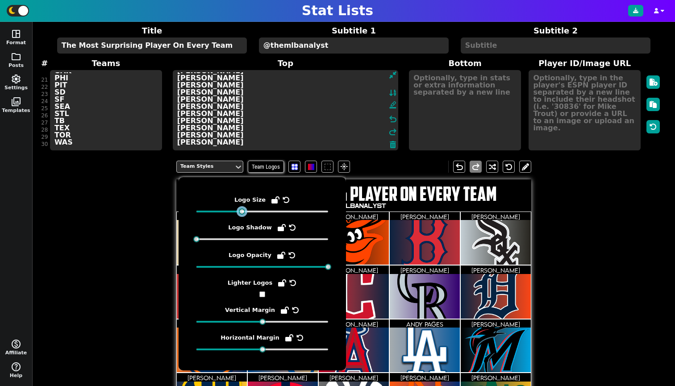
click at [242, 215] on div "Logo Size Logo Shadow Logo Opacity Lighter Logos Vertical Margin Horizontal Mar…" at bounding box center [262, 273] width 132 height 157
click at [261, 293] on input "checkbox" at bounding box center [262, 294] width 6 height 6
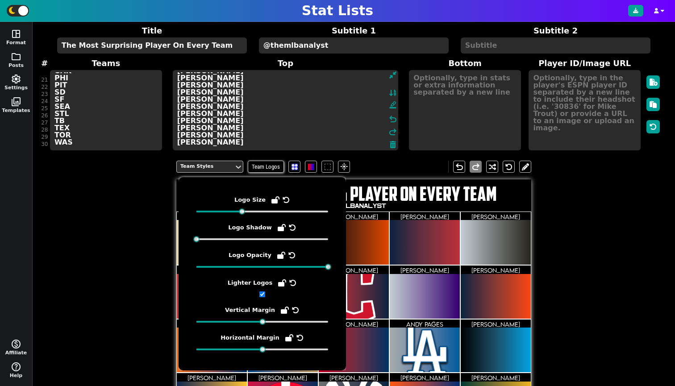
click at [261, 293] on input "checkbox" at bounding box center [262, 294] width 6 height 6
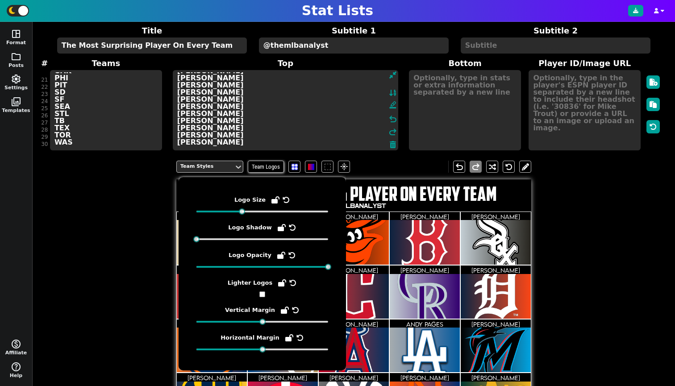
checkbox input "false"
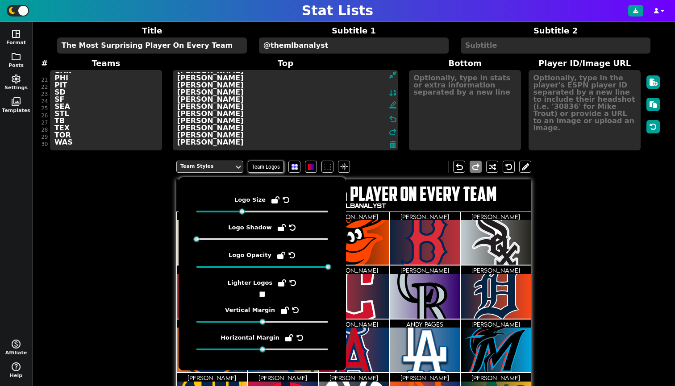
click at [124, 242] on div "Team Styles Team Logos flare undo redo The Most Surprising Player On Every Team…" at bounding box center [353, 349] width 615 height 391
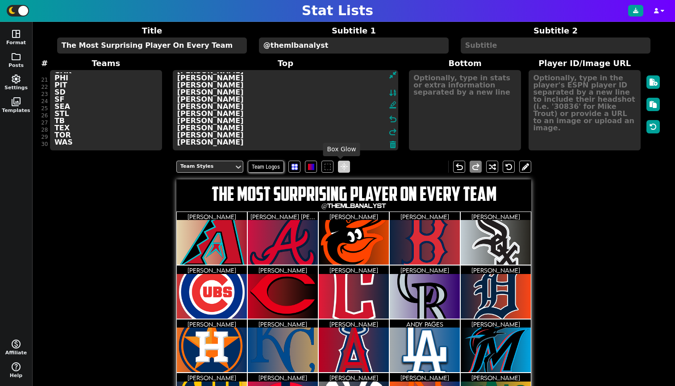
click at [340, 167] on span "flare" at bounding box center [344, 167] width 9 height 8
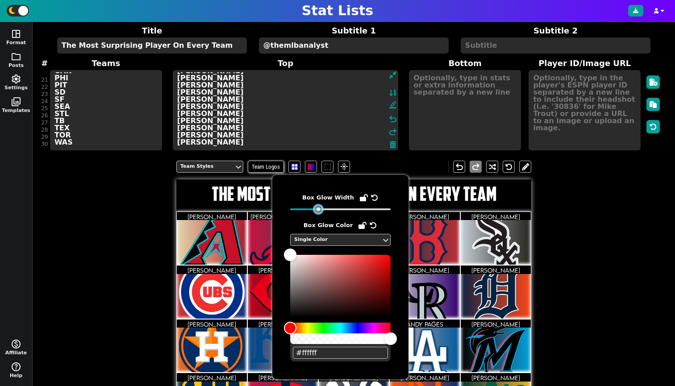
drag, startPoint x: 290, startPoint y: 209, endPoint x: 316, endPoint y: 212, distance: 26.6
click at [316, 212] on div "Box Glow Width Box Glow Color Single Color #ffffff" at bounding box center [340, 277] width 100 height 169
click at [551, 220] on div "Team Styles Team Logos flare undo redo The Most Surprising Player On Every Team…" at bounding box center [353, 349] width 615 height 391
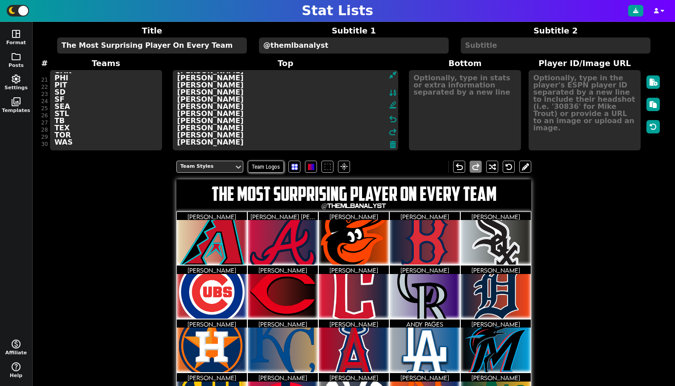
scroll to position [35, 0]
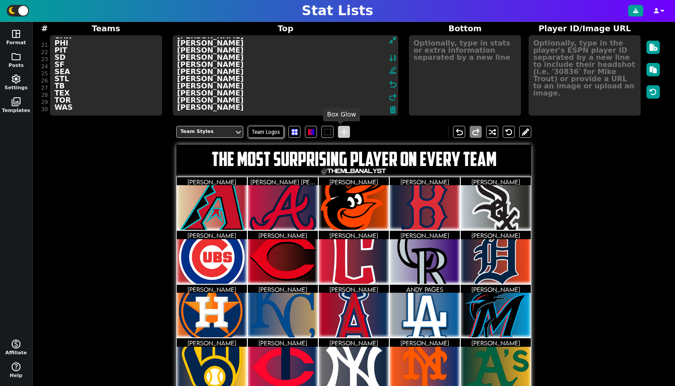
click at [345, 131] on span "flare" at bounding box center [344, 132] width 9 height 8
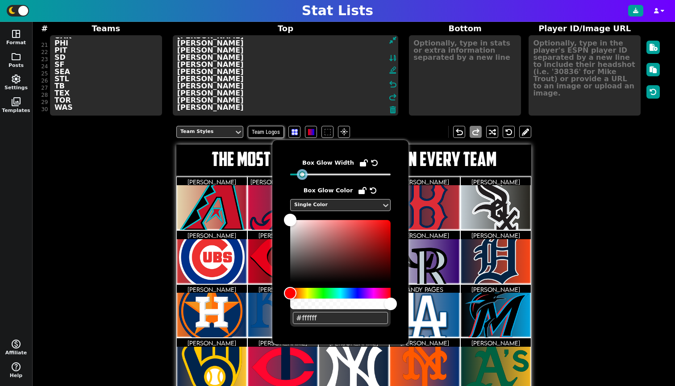
drag, startPoint x: 319, startPoint y: 176, endPoint x: 303, endPoint y: 178, distance: 15.2
click at [303, 178] on div "Box Glow Width Box Glow Color Single Color #ffffff" at bounding box center [340, 242] width 100 height 169
click at [638, 213] on div "Team Styles Team Logos flare undo redo The Most Surprising Player On Every Team…" at bounding box center [353, 314] width 615 height 391
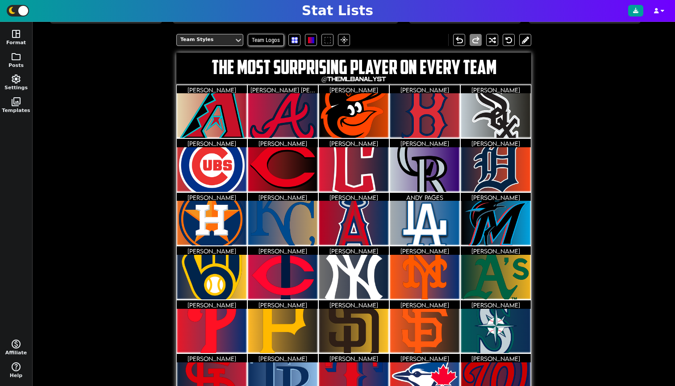
scroll to position [48, 0]
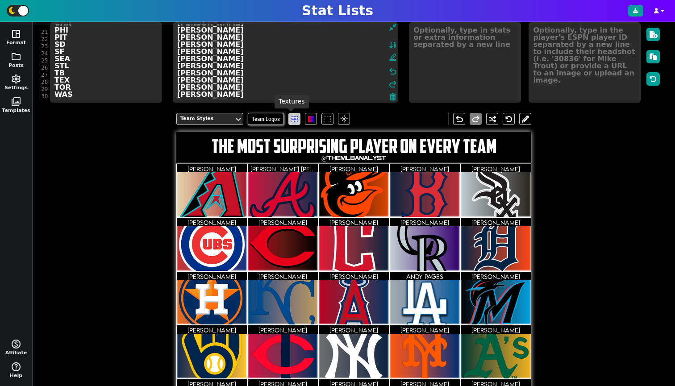
click at [293, 120] on span at bounding box center [294, 119] width 6 height 6
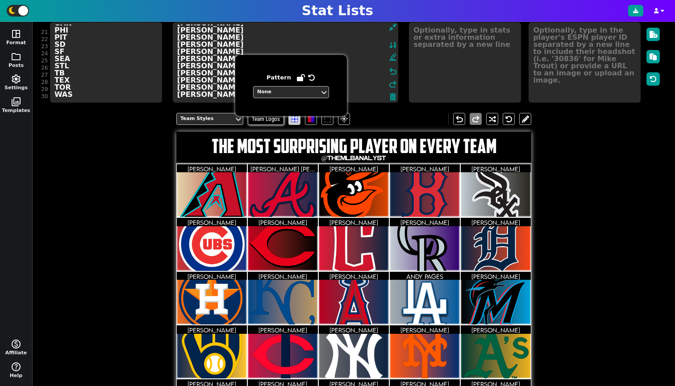
click at [293, 120] on span at bounding box center [294, 119] width 6 height 6
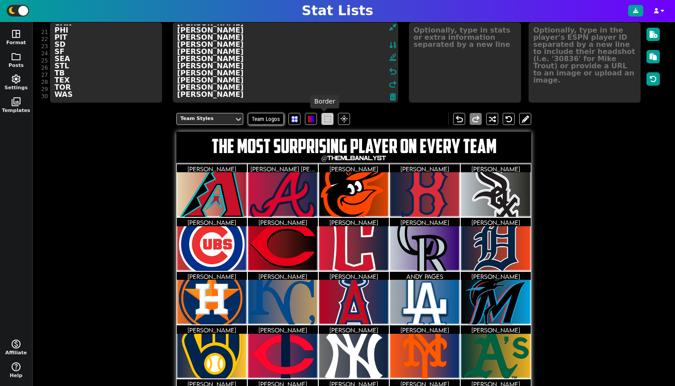
click at [327, 119] on span at bounding box center [327, 119] width 6 height 6
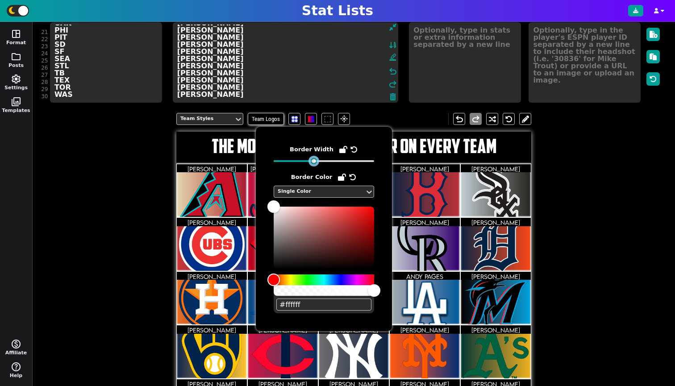
drag, startPoint x: 313, startPoint y: 163, endPoint x: 311, endPoint y: 168, distance: 5.2
click at [311, 168] on div "Border Width Border Color Single Color #ffffff" at bounding box center [324, 229] width 100 height 169
click at [108, 164] on div "Team Styles Team Logos flare undo redo The Most Surprising Player On Every Team…" at bounding box center [353, 301] width 615 height 391
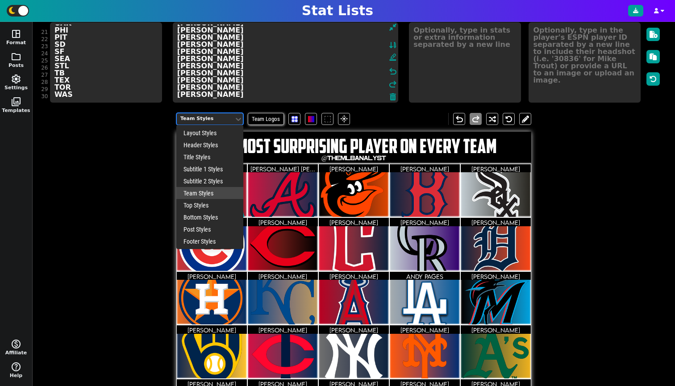
click at [208, 117] on div "Team Styles" at bounding box center [205, 119] width 50 height 8
click at [196, 224] on div "Post Styles" at bounding box center [209, 229] width 67 height 12
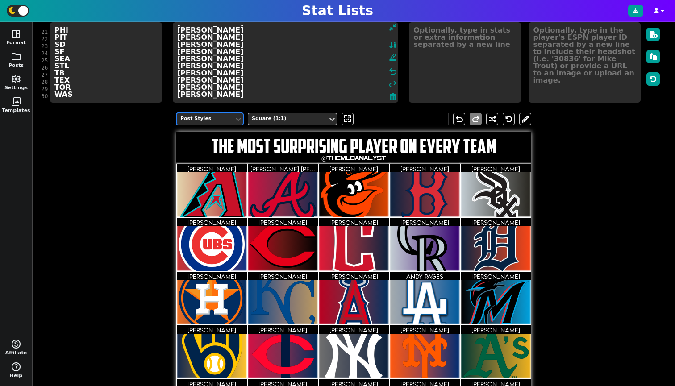
click at [206, 115] on div "Post Styles" at bounding box center [205, 119] width 57 height 12
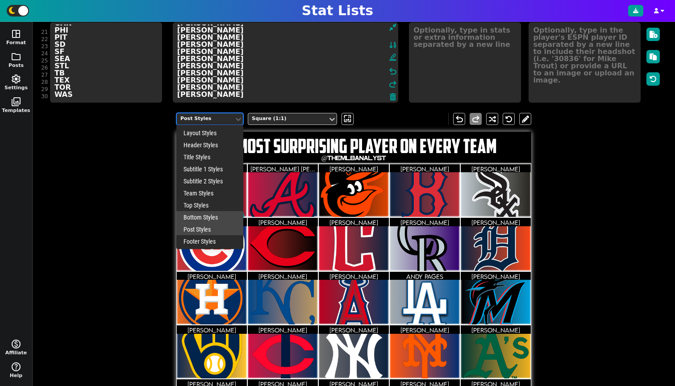
click at [188, 217] on div "Bottom Styles" at bounding box center [209, 217] width 67 height 12
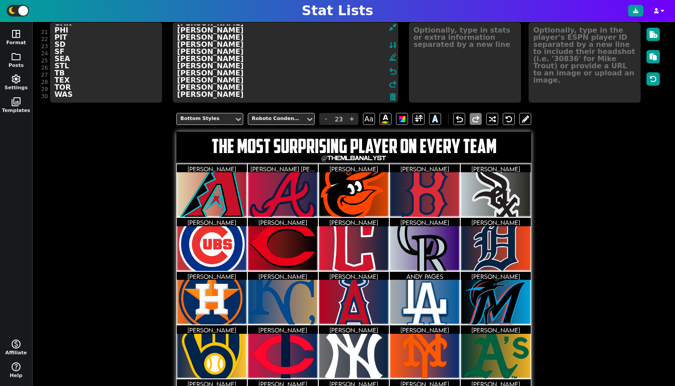
click at [278, 165] on span "[PERSON_NAME] [PERSON_NAME]" at bounding box center [299, 169] width 99 height 8
click at [262, 122] on div "Lemon Milk Light" at bounding box center [277, 119] width 50 height 8
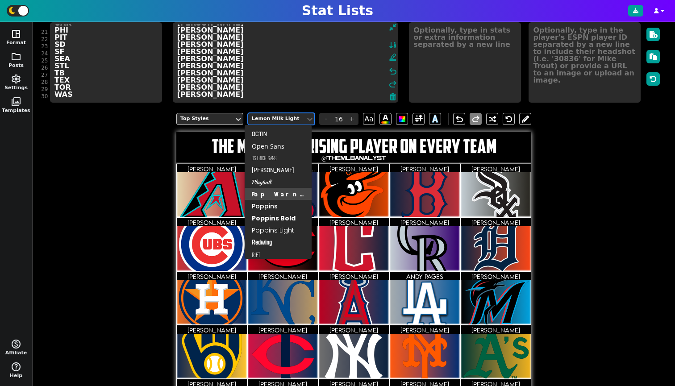
scroll to position [347, 0]
click at [258, 236] on div "Redwing" at bounding box center [277, 240] width 67 height 12
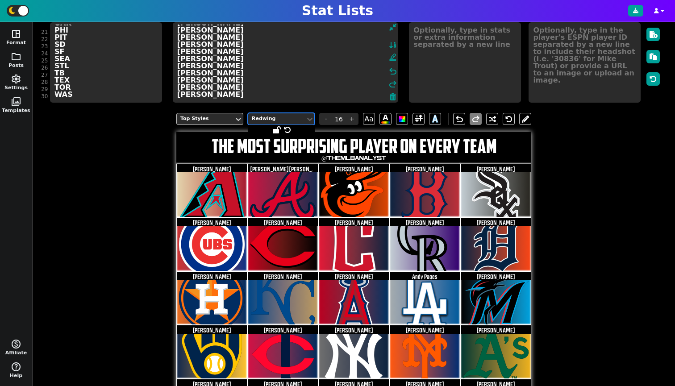
click at [263, 120] on div "Redwing" at bounding box center [277, 119] width 50 height 8
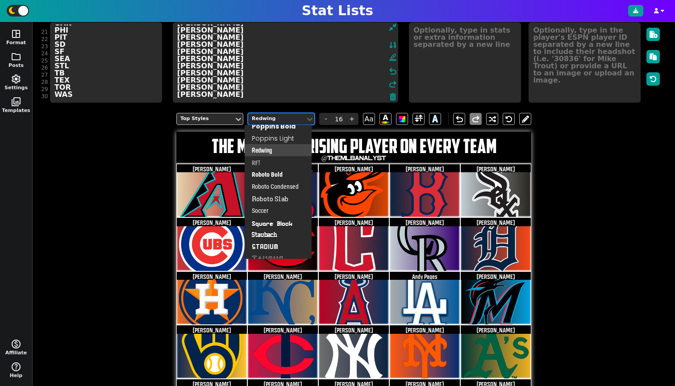
scroll to position [565, 0]
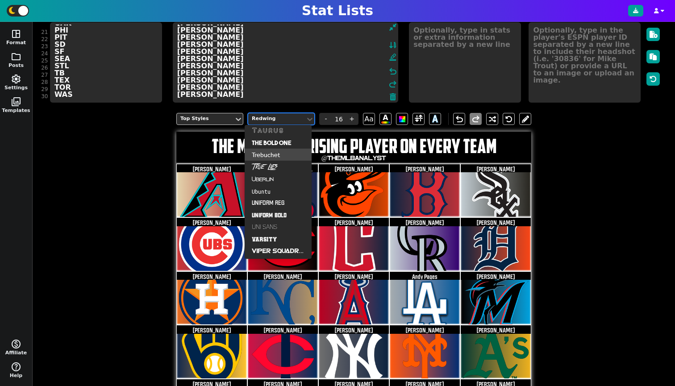
click at [264, 152] on div "Trebuchet" at bounding box center [277, 155] width 67 height 12
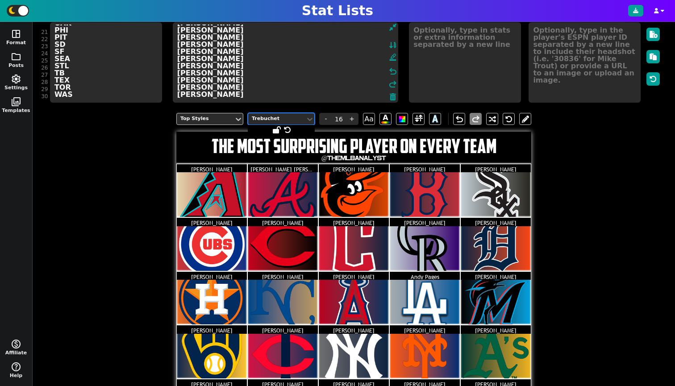
click at [264, 120] on div "Trebuchet" at bounding box center [277, 119] width 50 height 8
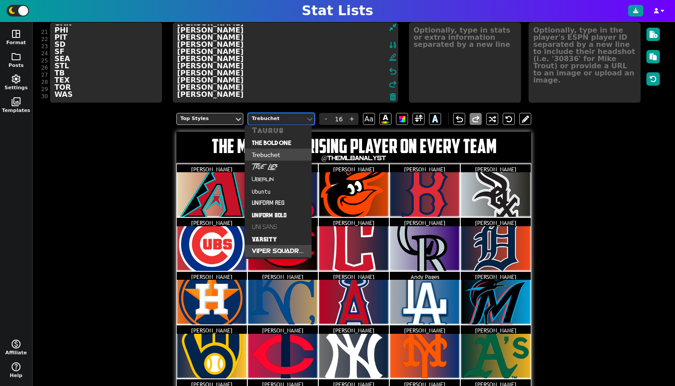
click at [269, 247] on div "Viper Squadron" at bounding box center [277, 251] width 67 height 12
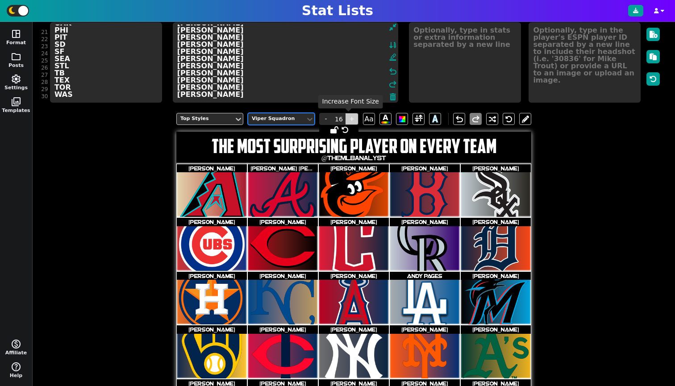
click at [345, 116] on span "+" at bounding box center [351, 119] width 13 height 12
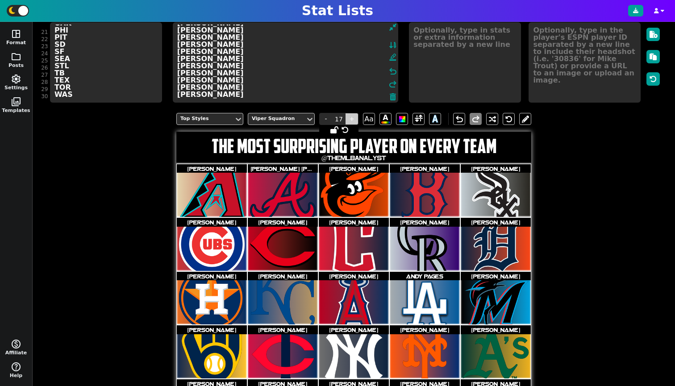
click at [345, 116] on span "+" at bounding box center [351, 119] width 13 height 12
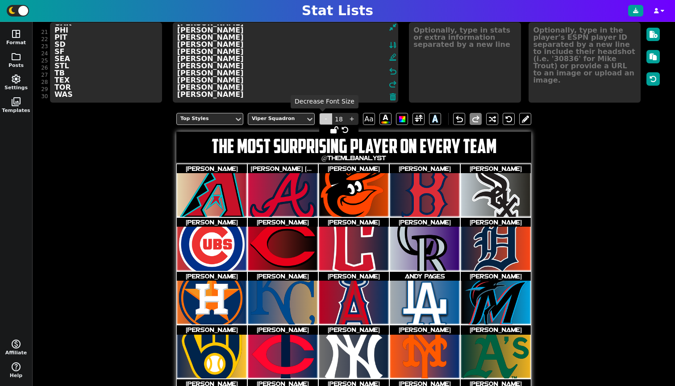
click at [327, 120] on span "-" at bounding box center [325, 119] width 13 height 12
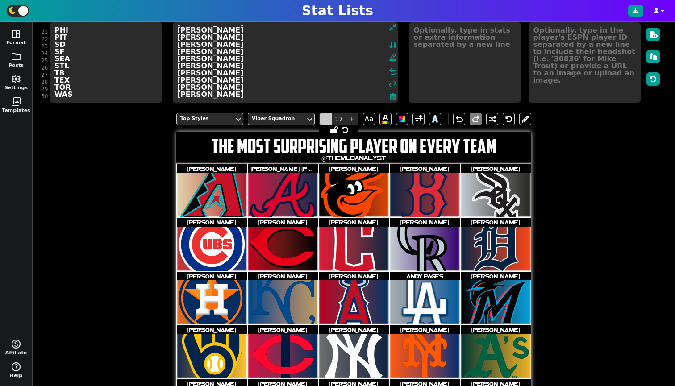
click at [327, 120] on span "-" at bounding box center [325, 119] width 13 height 12
type input "16"
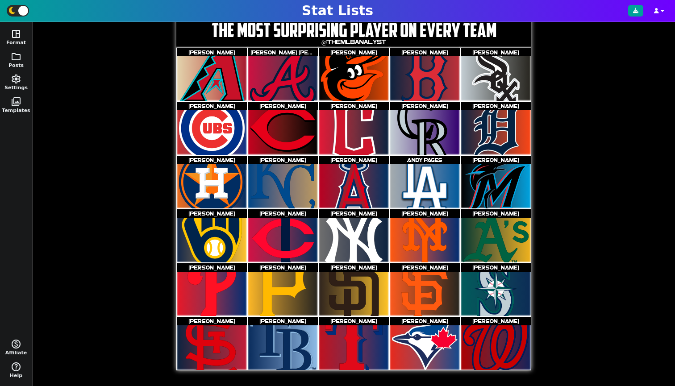
scroll to position [0, 0]
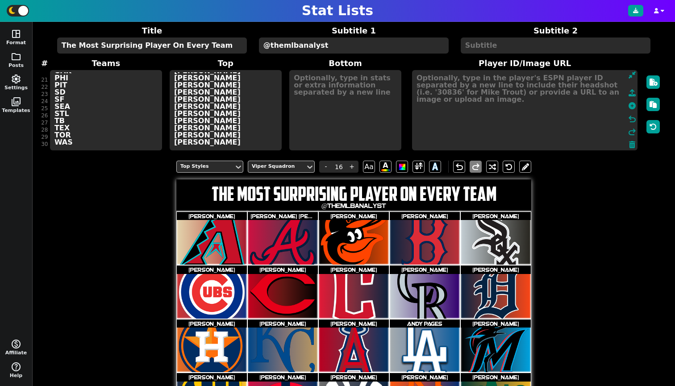
click at [550, 80] on textarea at bounding box center [524, 110] width 225 height 80
click at [628, 104] on icon at bounding box center [631, 105] width 7 height 7
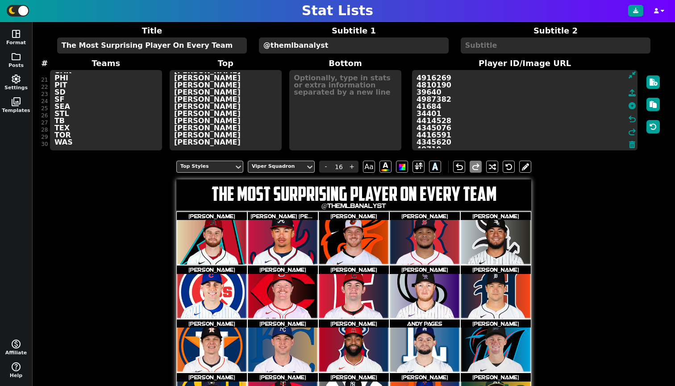
scroll to position [73, 0]
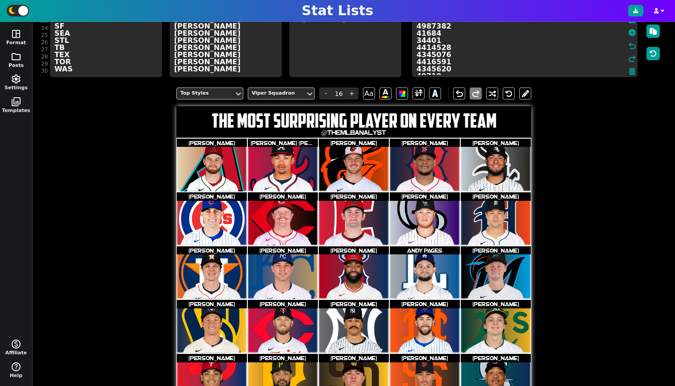
click at [10, 55] on button "folder Posts" at bounding box center [16, 60] width 32 height 23
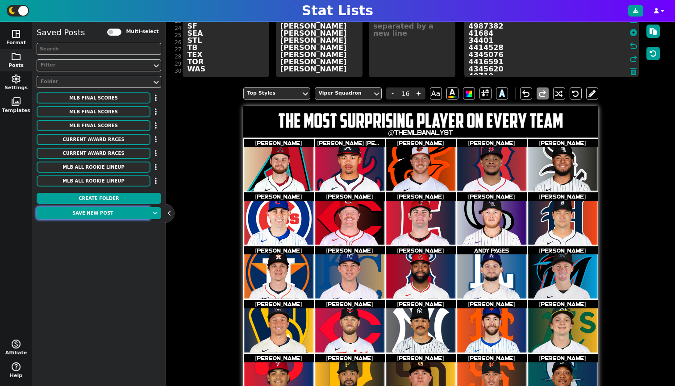
click at [104, 217] on button "Save new post" at bounding box center [93, 213] width 112 height 12
